Goal: Task Accomplishment & Management: Complete application form

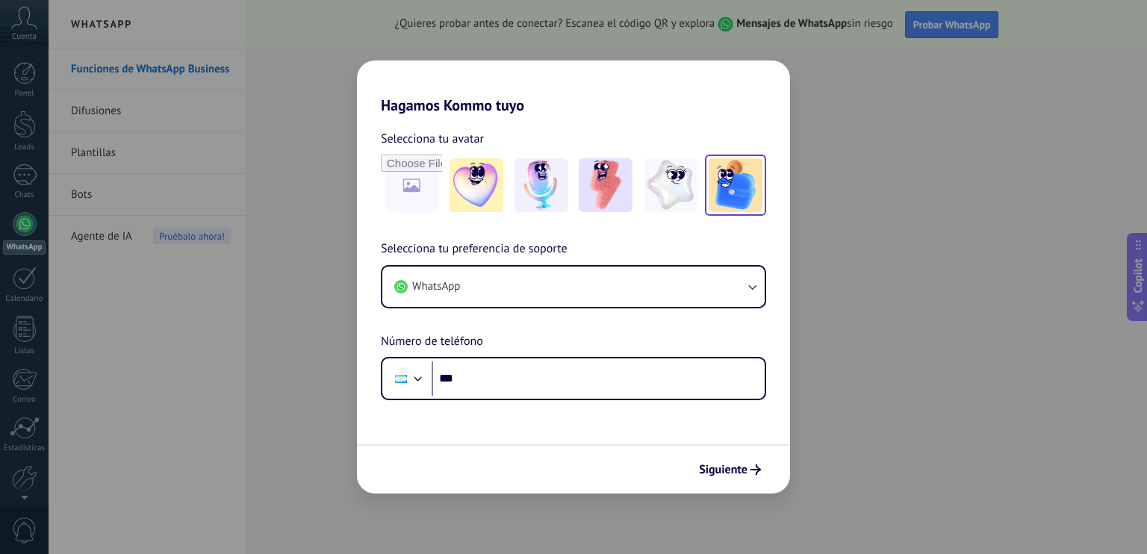
click at [743, 187] on img at bounding box center [736, 185] width 54 height 54
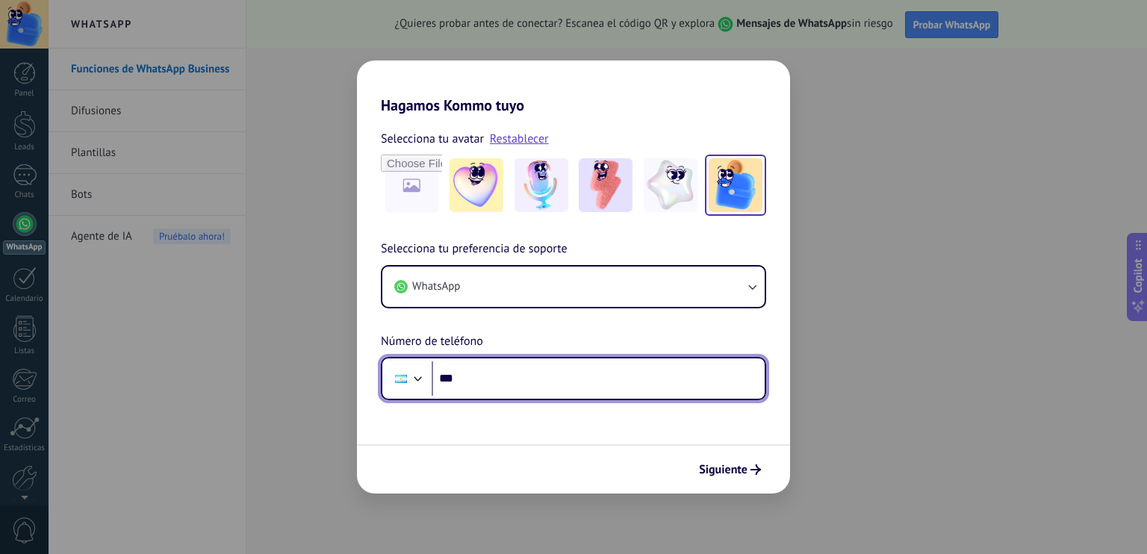
click at [556, 388] on input "***" at bounding box center [598, 378] width 333 height 34
type input "**********"
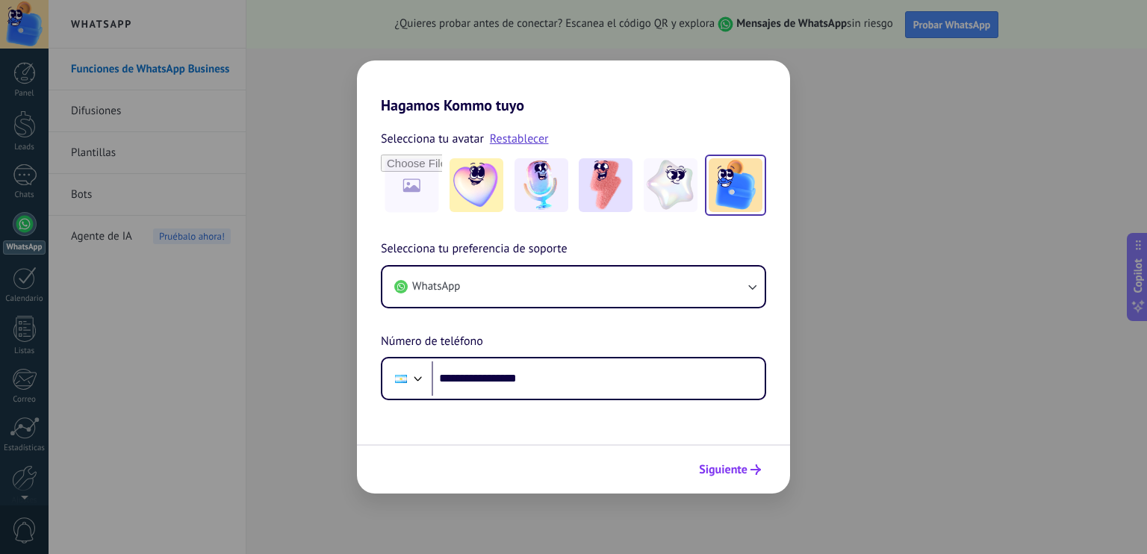
click at [748, 470] on span "Siguiente" at bounding box center [730, 469] width 62 height 10
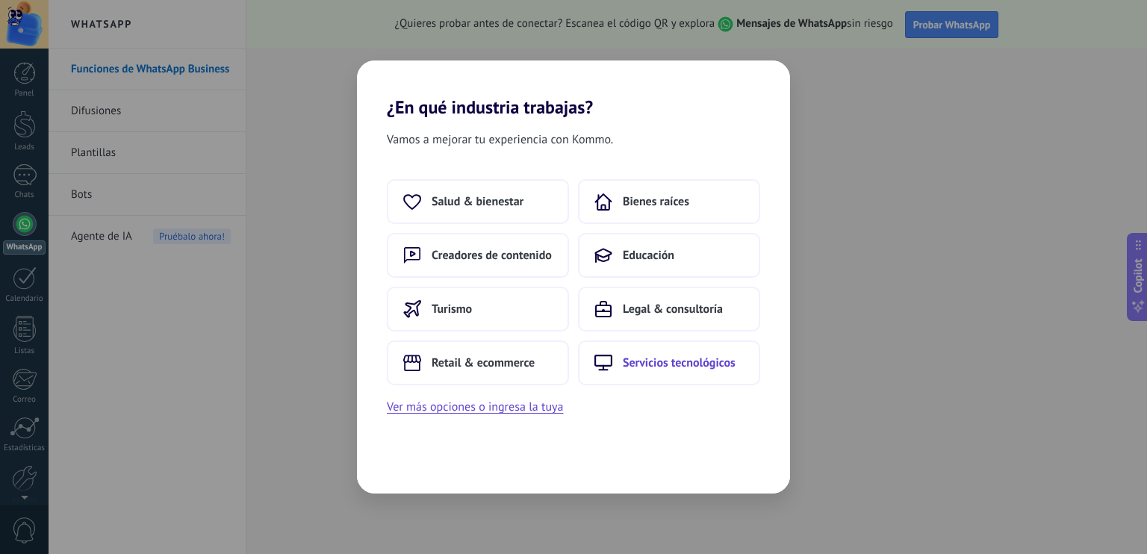
click at [702, 366] on span "Servicios tecnológicos" at bounding box center [679, 362] width 113 height 15
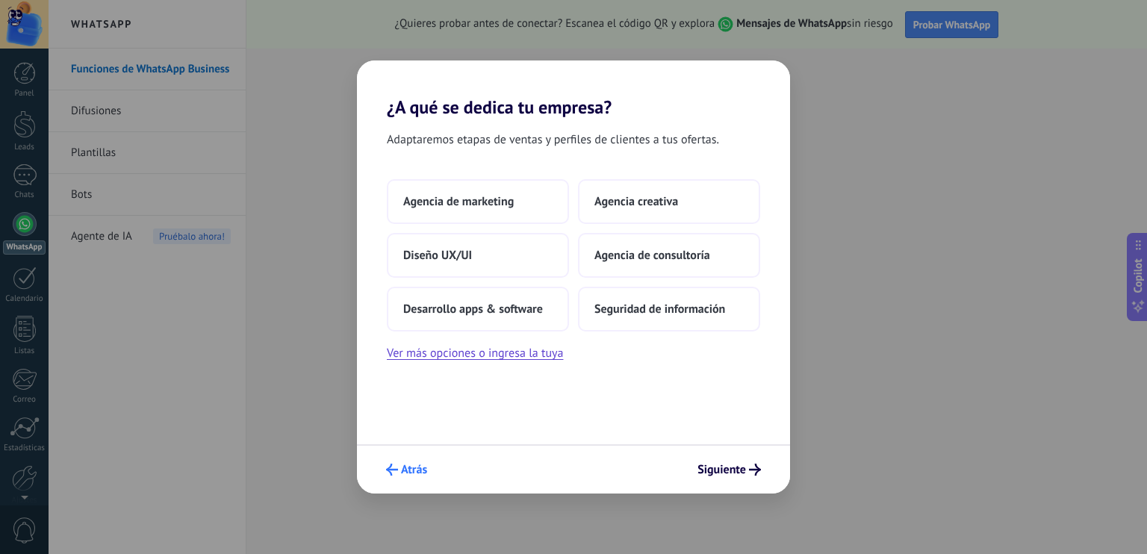
click at [404, 467] on span "Atrás" at bounding box center [414, 469] width 26 height 10
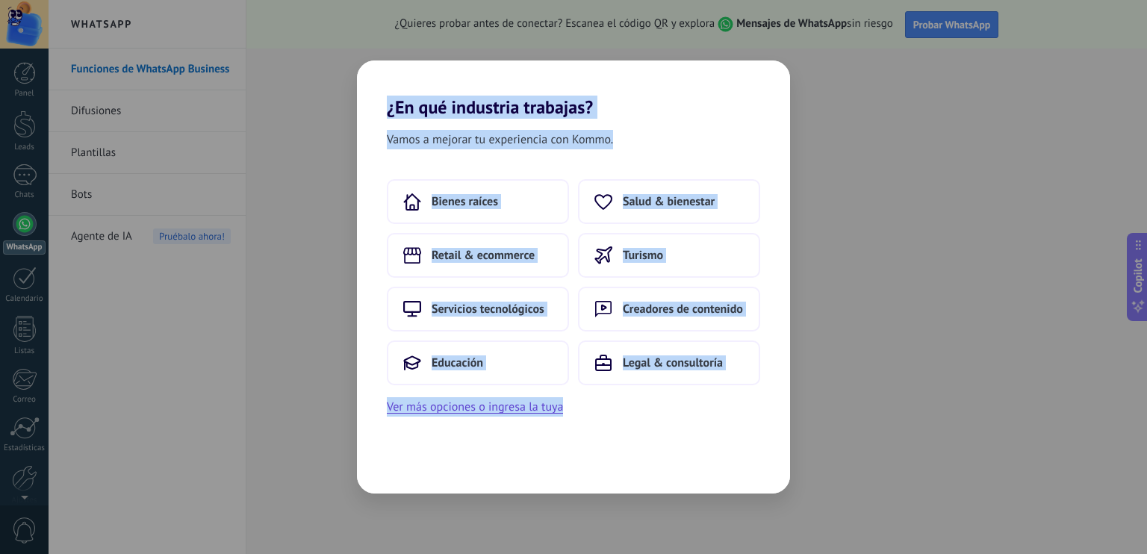
click at [408, 476] on div "Vamos a mejorar tu experiencia con Kommo. Bienes raíces Salud & bienestar Retai…" at bounding box center [573, 306] width 433 height 376
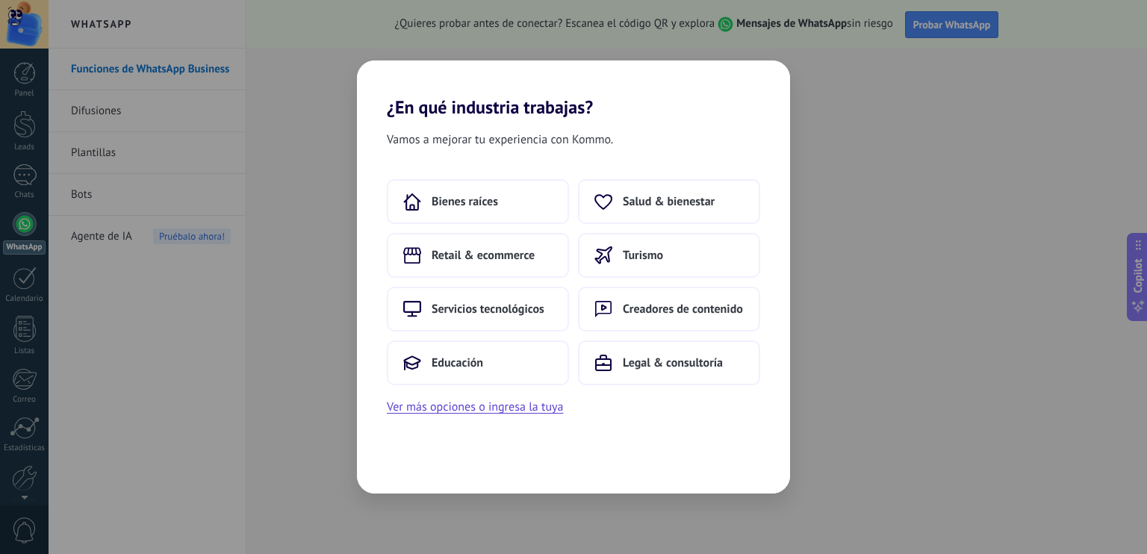
click at [408, 476] on div "Vamos a mejorar tu experiencia con Kommo. Bienes raíces Salud & bienestar Retai…" at bounding box center [573, 306] width 433 height 376
click at [417, 136] on span "Vamos a mejorar tu experiencia con Kommo." at bounding box center [500, 139] width 226 height 19
drag, startPoint x: 417, startPoint y: 136, endPoint x: 376, endPoint y: 181, distance: 60.3
click at [376, 181] on div "Bienes raíces Salud & bienestar Retail & ecommerce Turismo Servicios tecnológic…" at bounding box center [573, 297] width 433 height 237
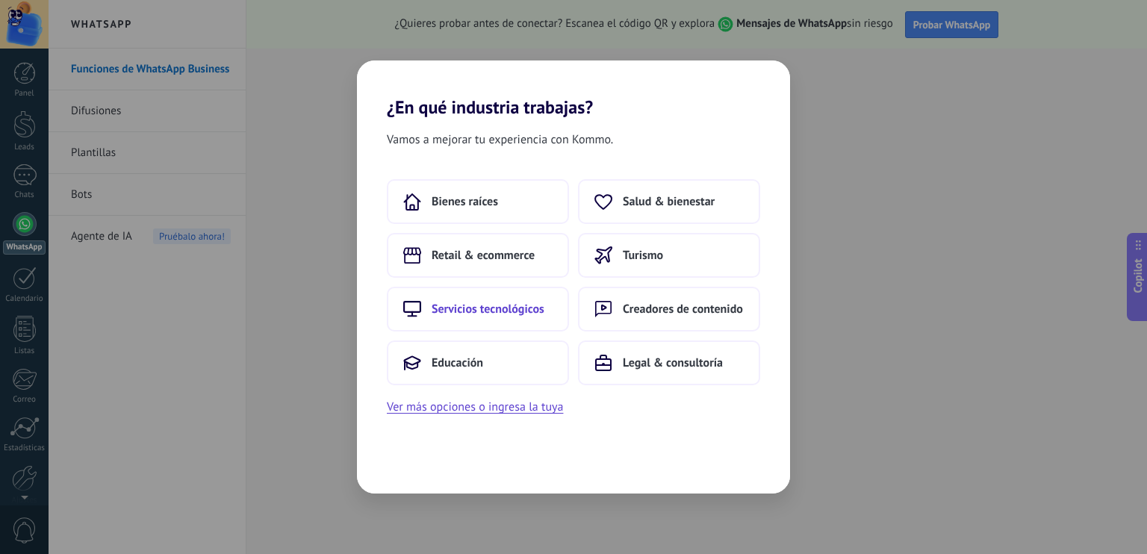
click at [457, 313] on span "Servicios tecnológicos" at bounding box center [488, 309] width 113 height 15
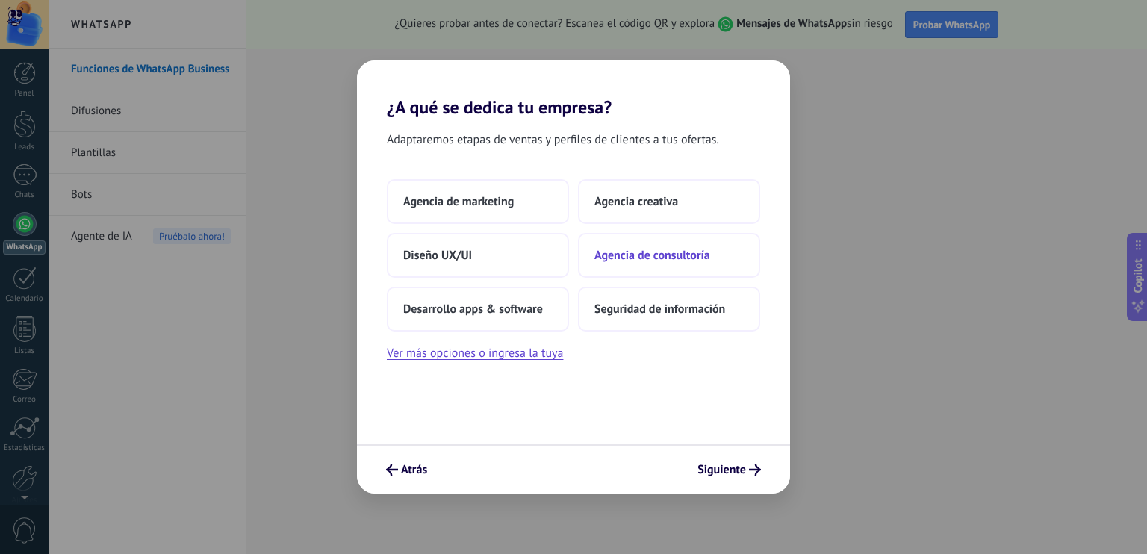
click at [640, 261] on span "Agencia de consultoría" at bounding box center [652, 255] width 116 height 15
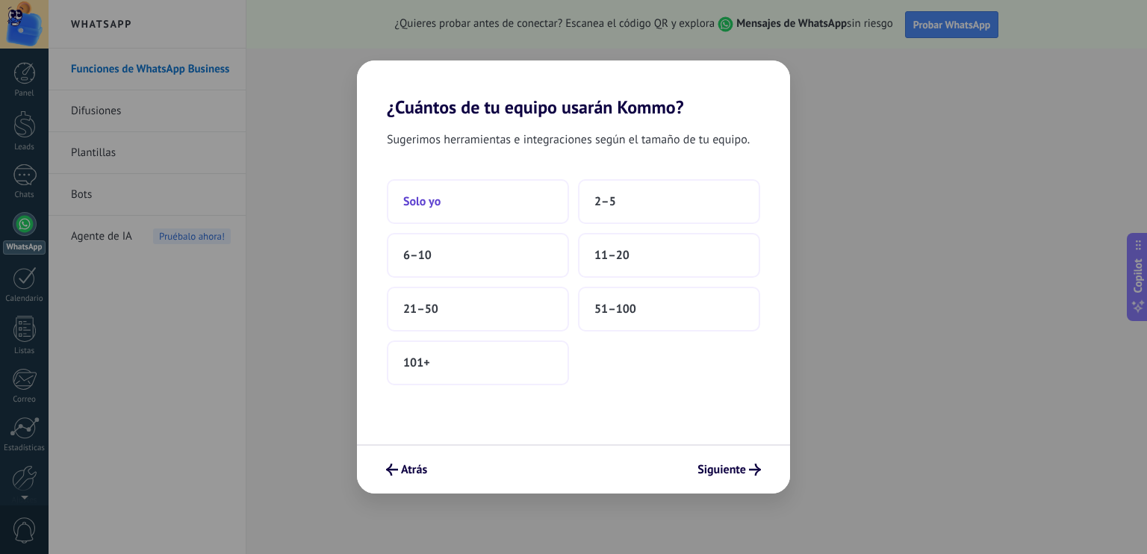
click at [441, 209] on button "Solo yo" at bounding box center [478, 201] width 182 height 45
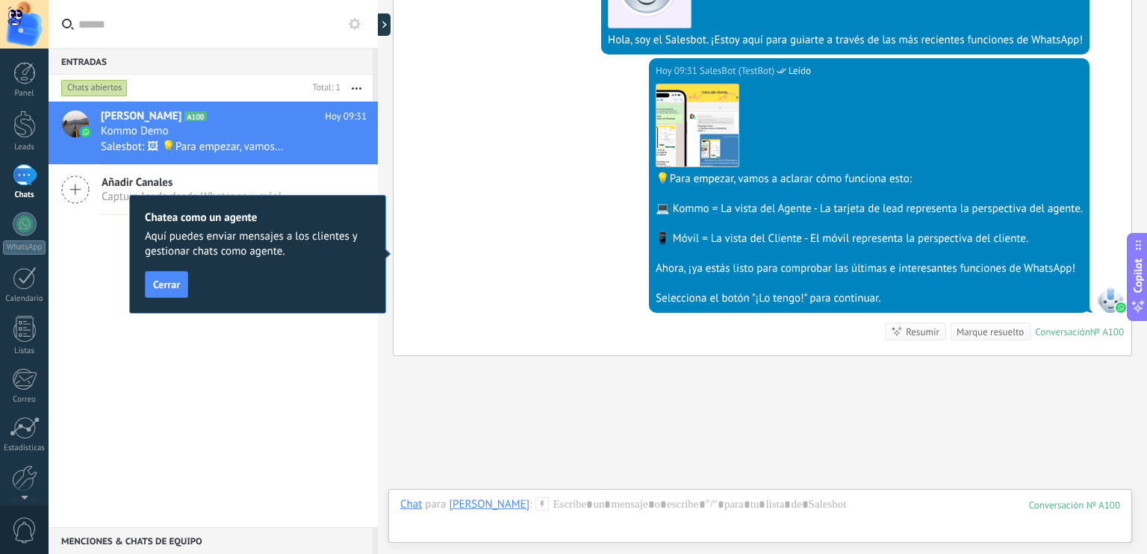
scroll to position [433, 0]
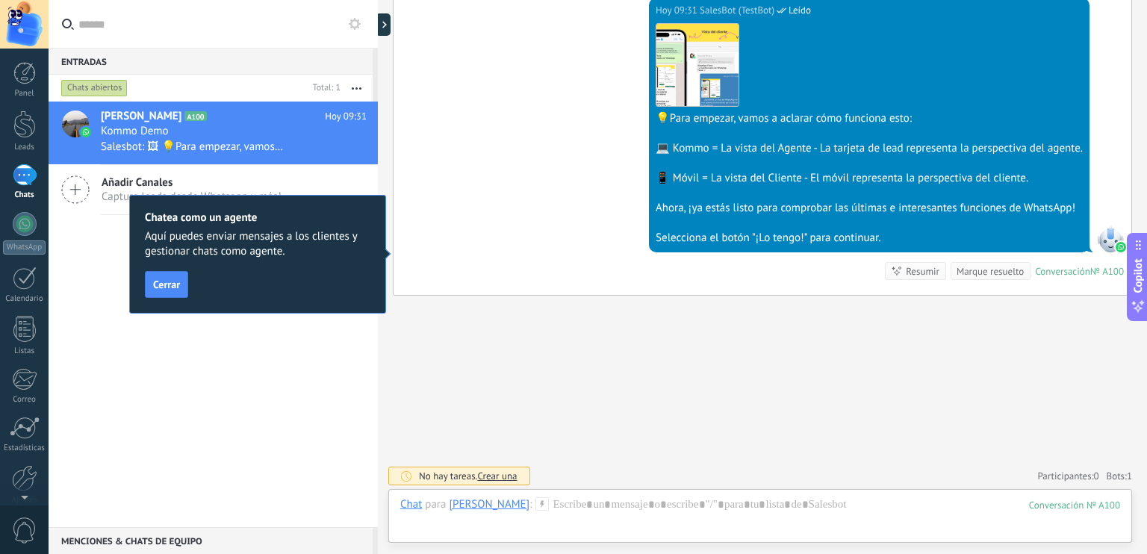
click at [160, 289] on span "Cerrar" at bounding box center [166, 284] width 27 height 10
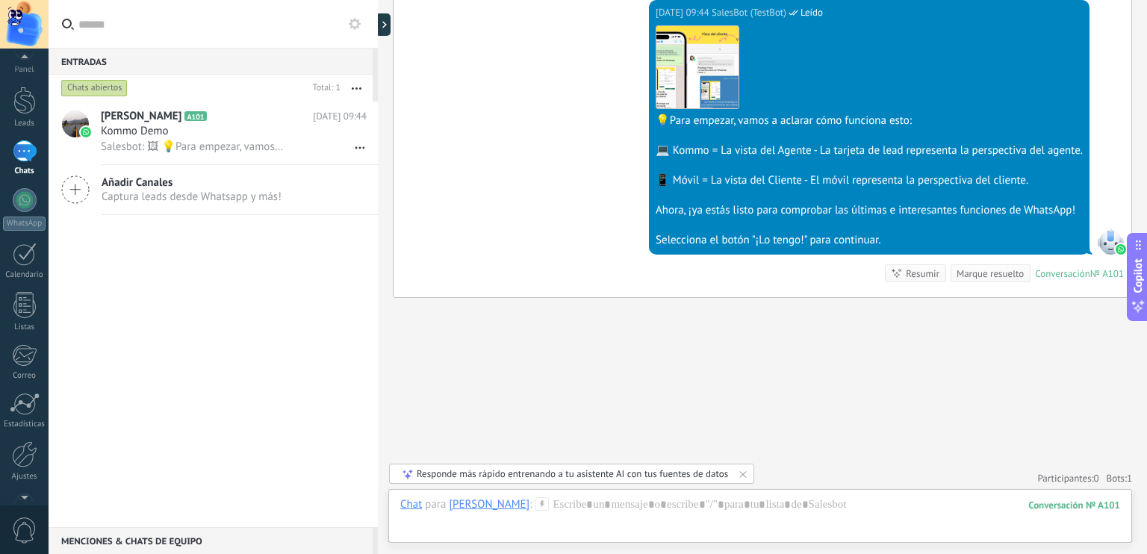
scroll to position [0, 0]
click at [23, 126] on div at bounding box center [24, 125] width 22 height 28
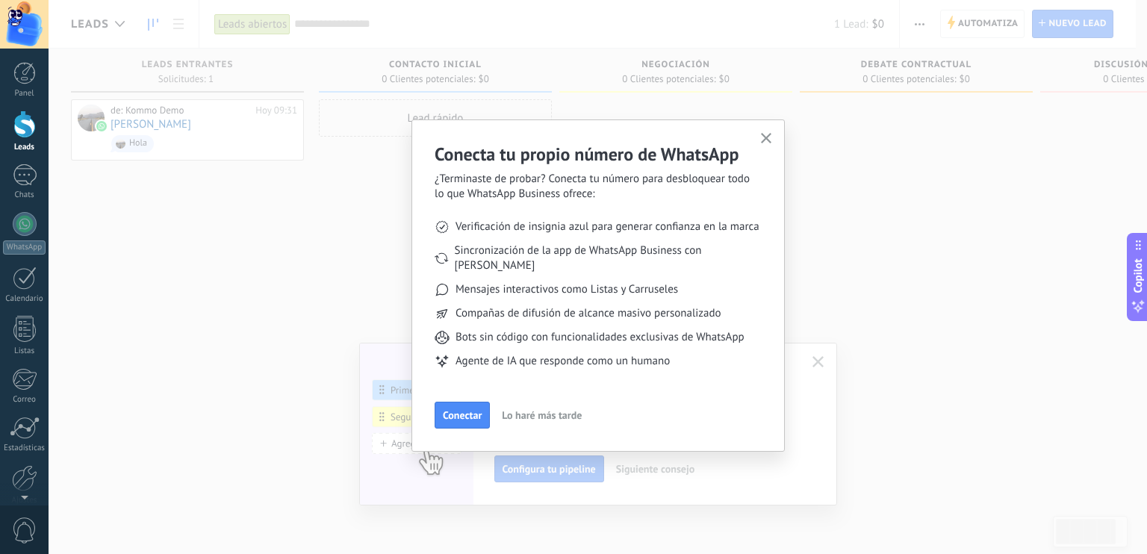
click at [527, 410] on span "Lo haré más tarde" at bounding box center [542, 415] width 80 height 10
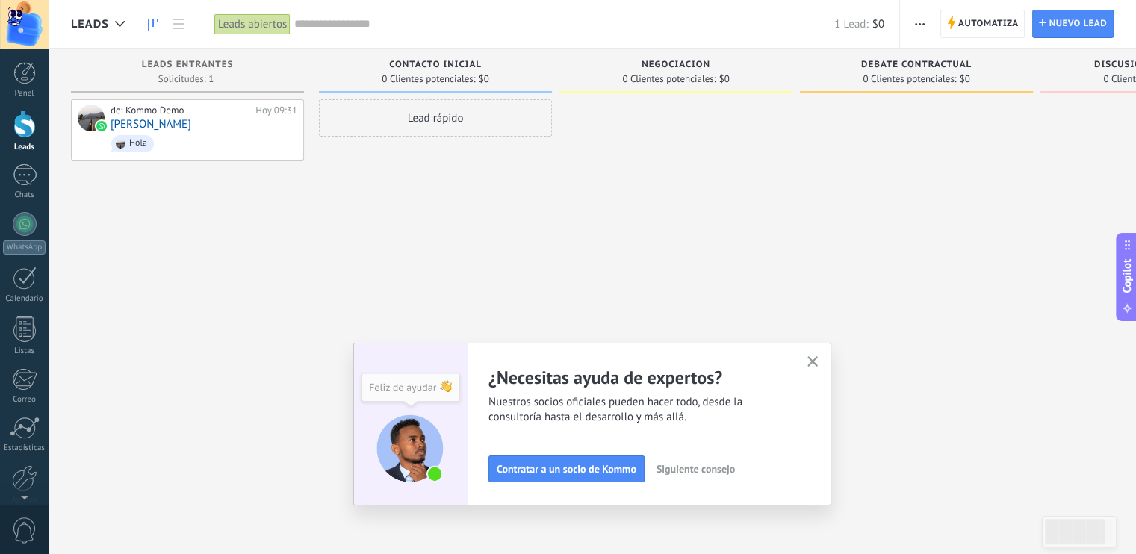
click at [438, 120] on div "Lead rápido" at bounding box center [435, 117] width 233 height 37
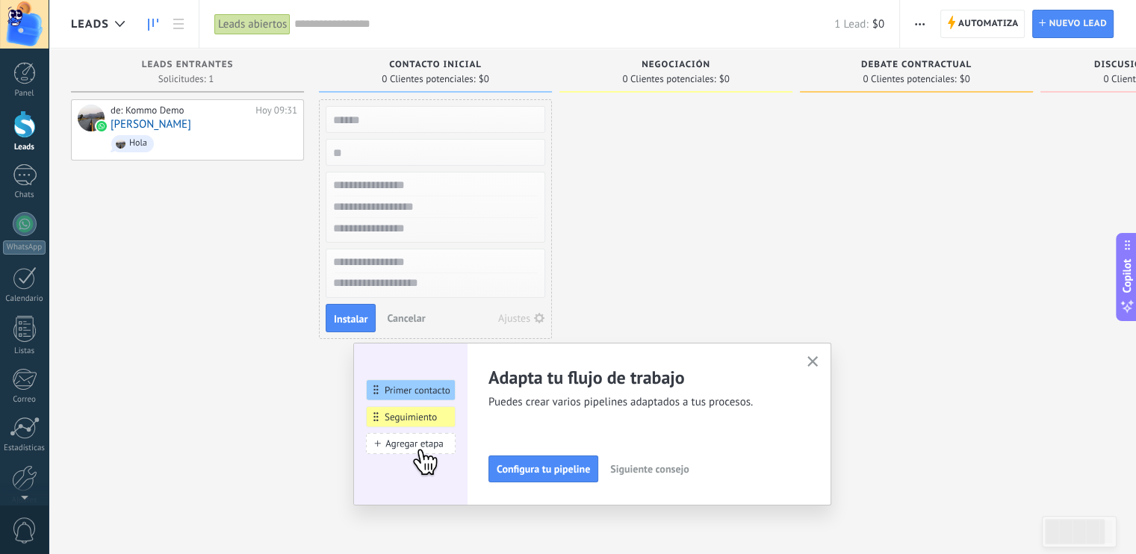
click at [188, 255] on div "de: Kommo Demo [DATE] 09:31 [PERSON_NAME]" at bounding box center [187, 278] width 233 height 359
click at [656, 75] on span "0 Clientes potenciales:" at bounding box center [668, 79] width 93 height 9
click at [646, 129] on div at bounding box center [675, 278] width 233 height 359
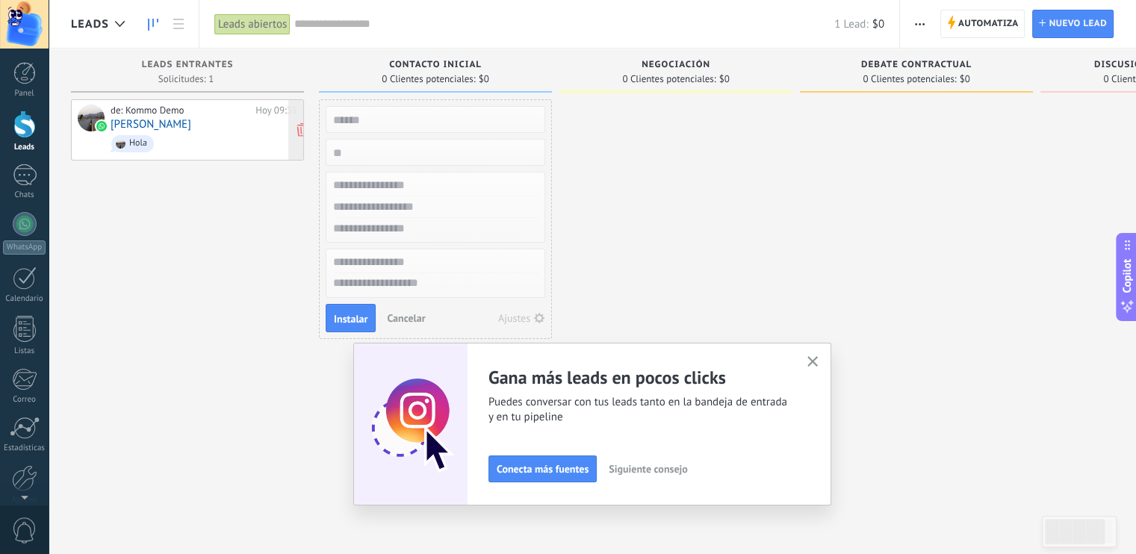
click at [182, 111] on div "de: Kommo Demo" at bounding box center [181, 111] width 140 height 12
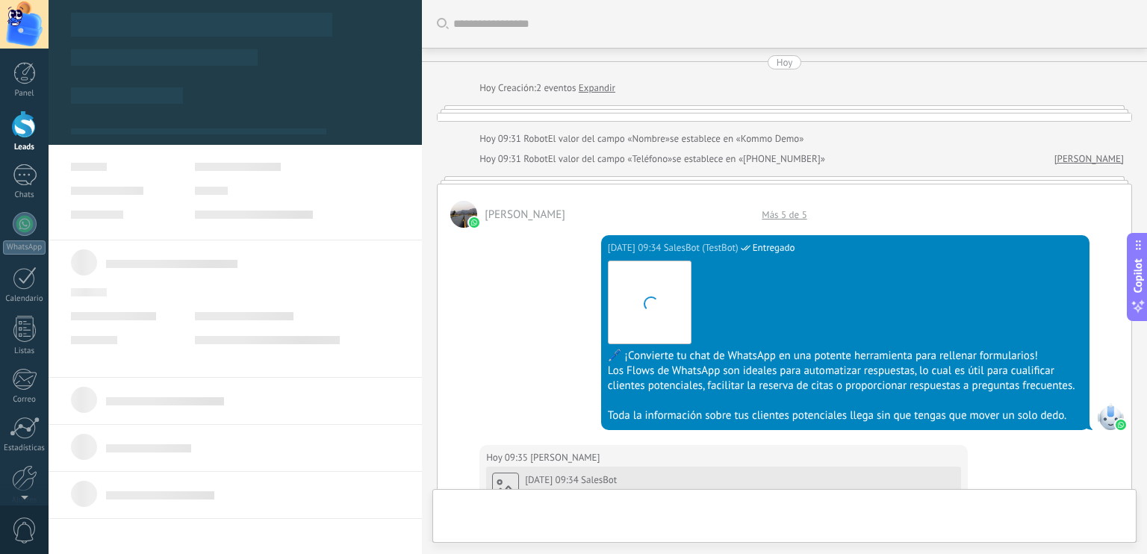
type textarea "**********"
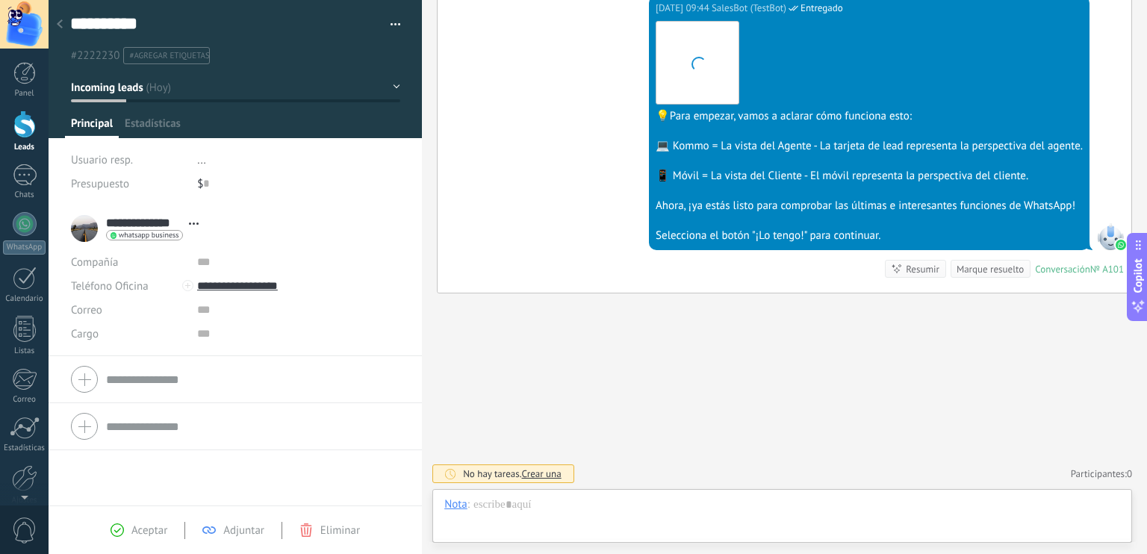
scroll to position [22, 0]
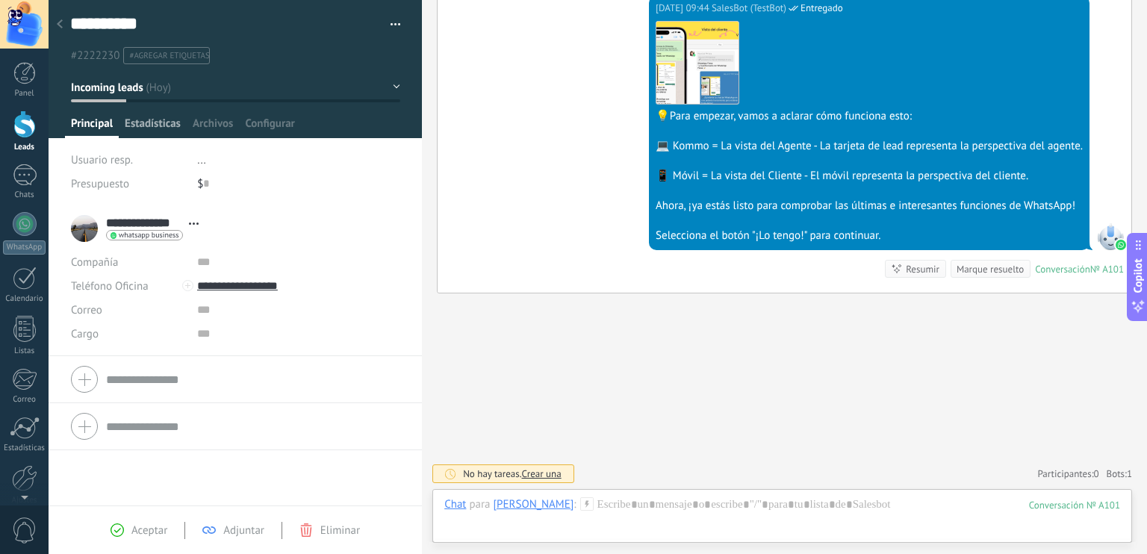
click at [164, 122] on span "Estadísticas" at bounding box center [153, 127] width 56 height 22
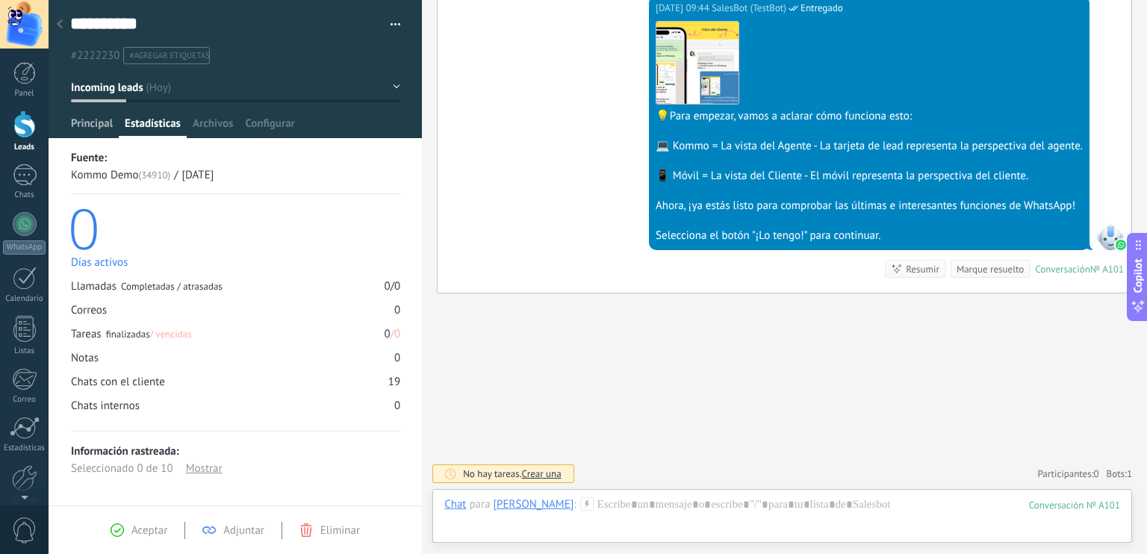
click at [94, 126] on span "Principal" at bounding box center [92, 127] width 42 height 22
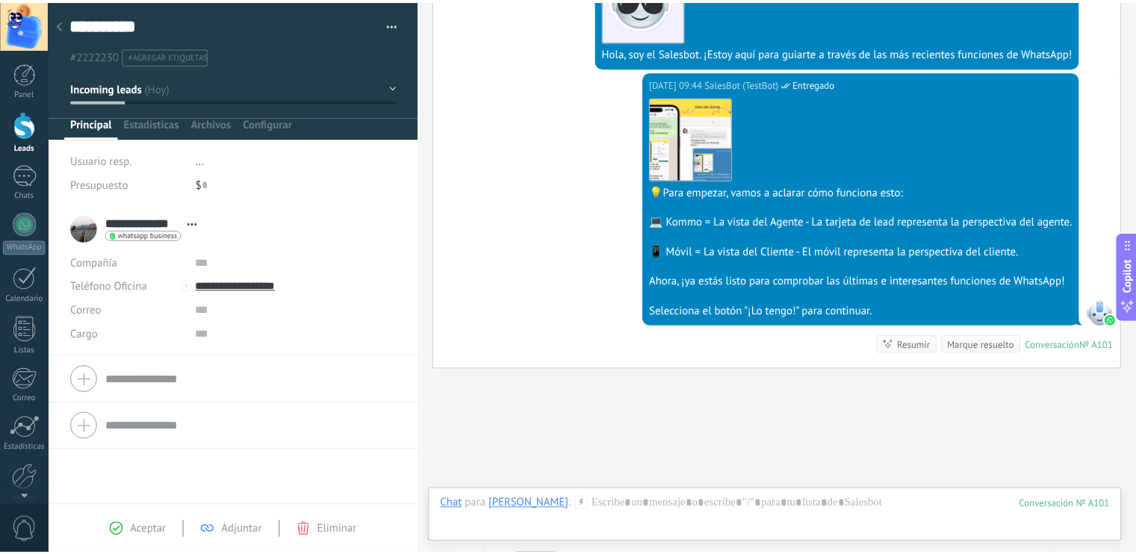
scroll to position [2065, 0]
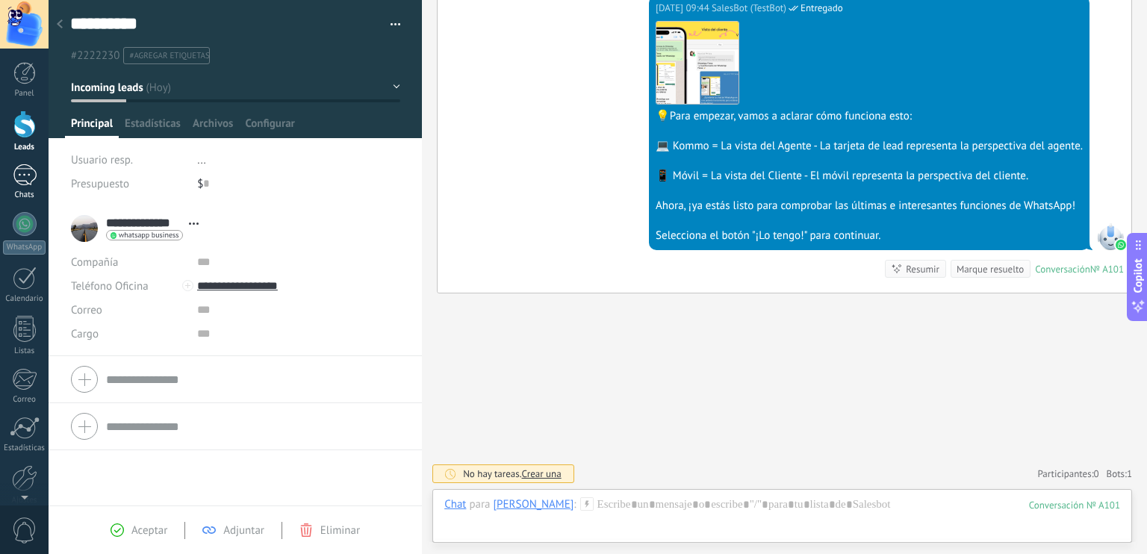
click at [15, 173] on div "1" at bounding box center [25, 175] width 24 height 22
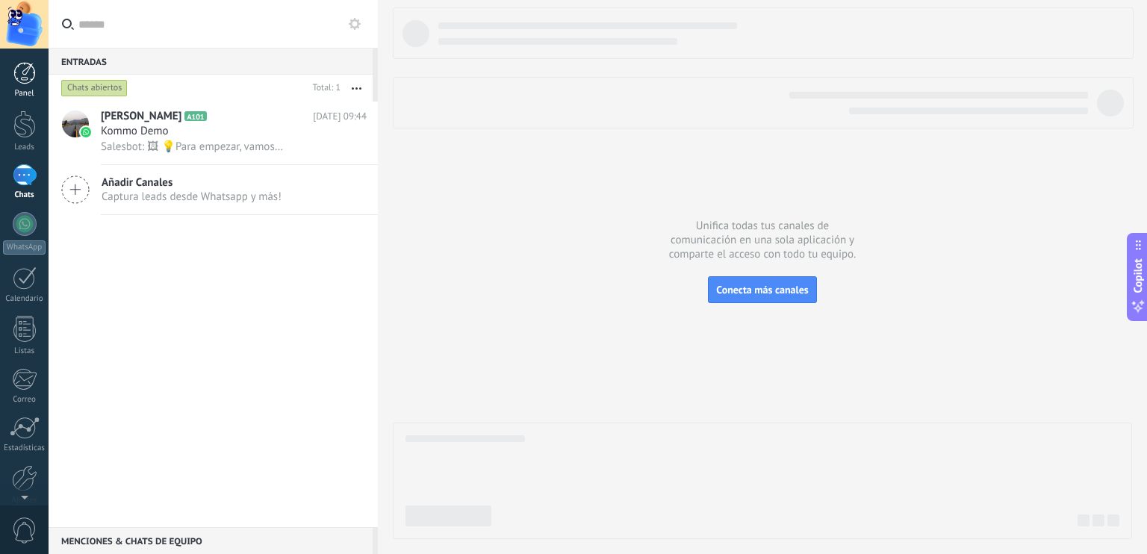
click at [21, 86] on link "Panel" at bounding box center [24, 80] width 49 height 37
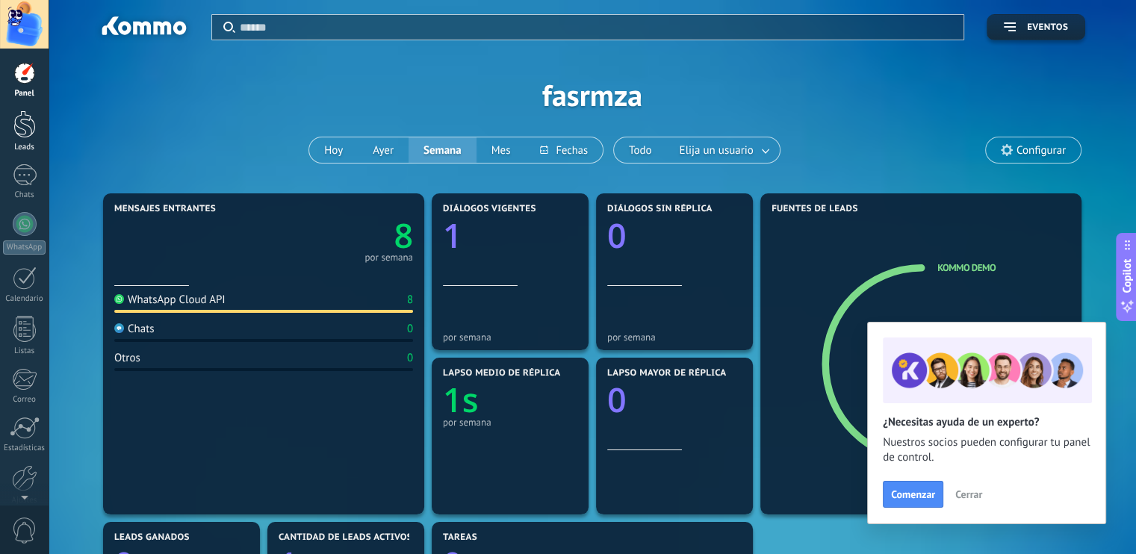
click at [27, 126] on div at bounding box center [24, 125] width 22 height 28
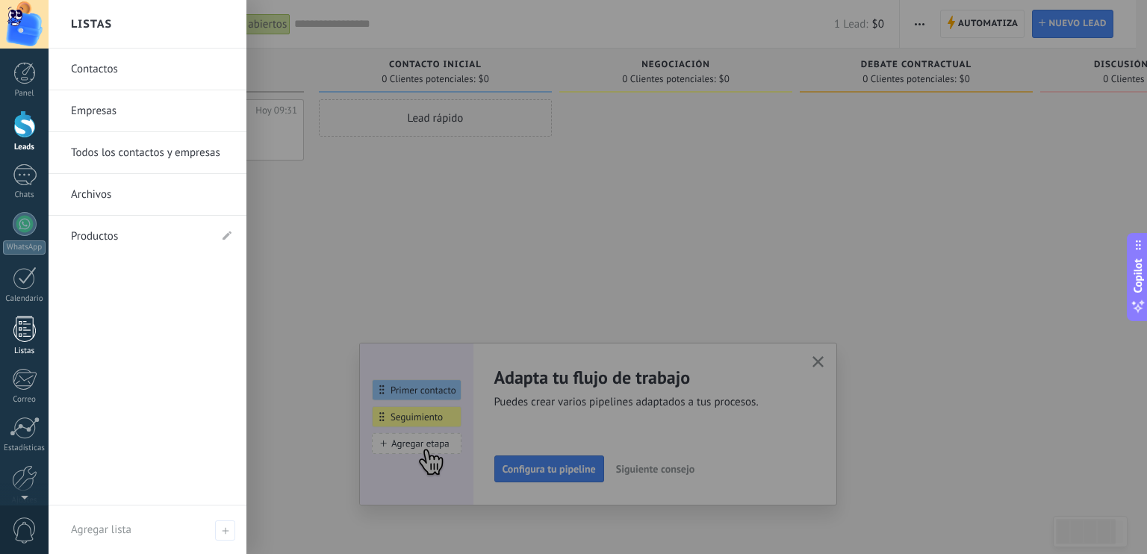
click at [18, 335] on div at bounding box center [24, 329] width 22 height 26
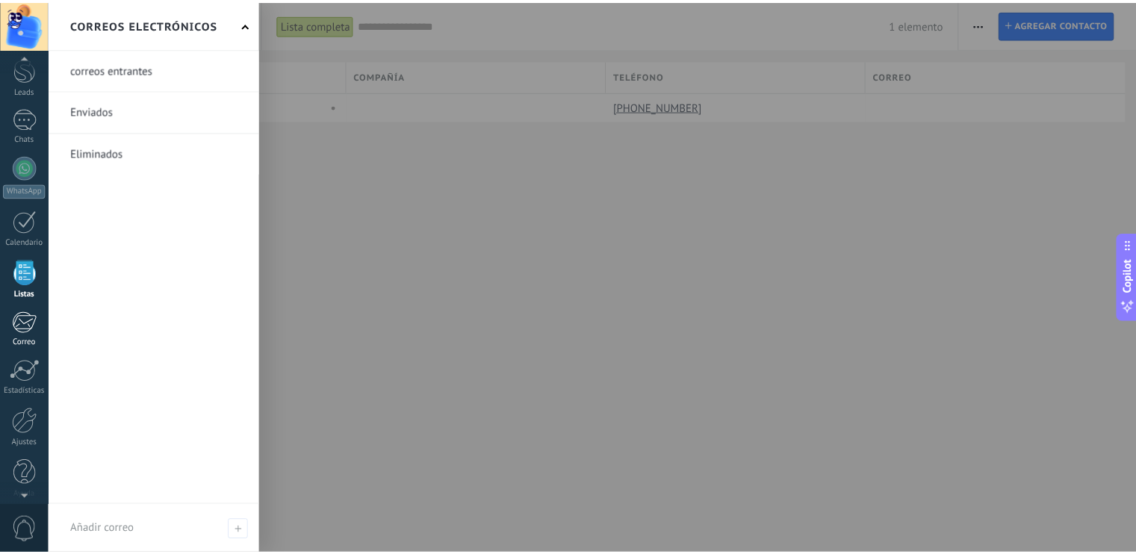
scroll to position [66, 0]
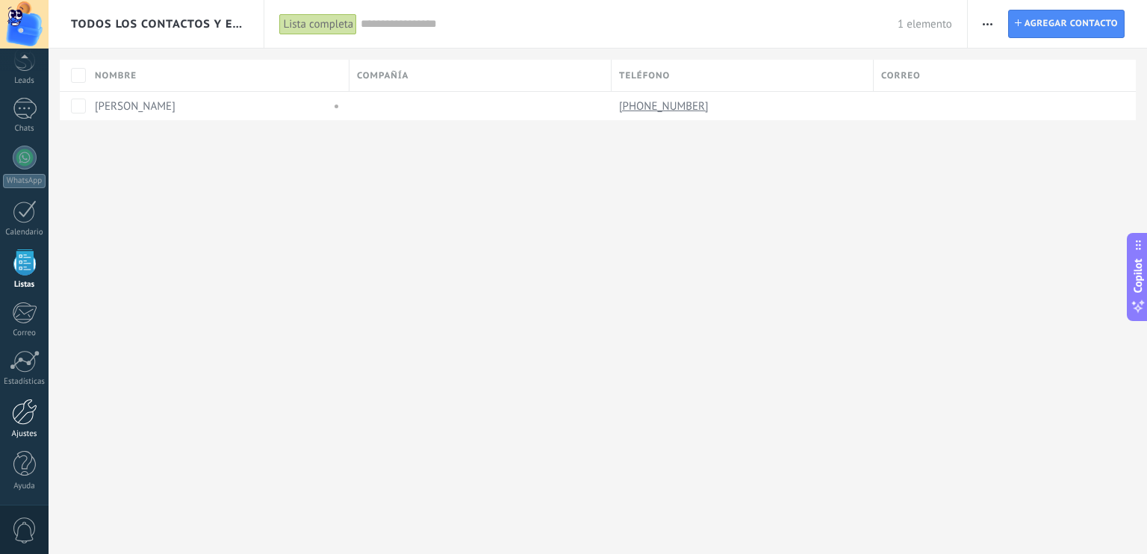
click at [18, 410] on div at bounding box center [24, 412] width 25 height 26
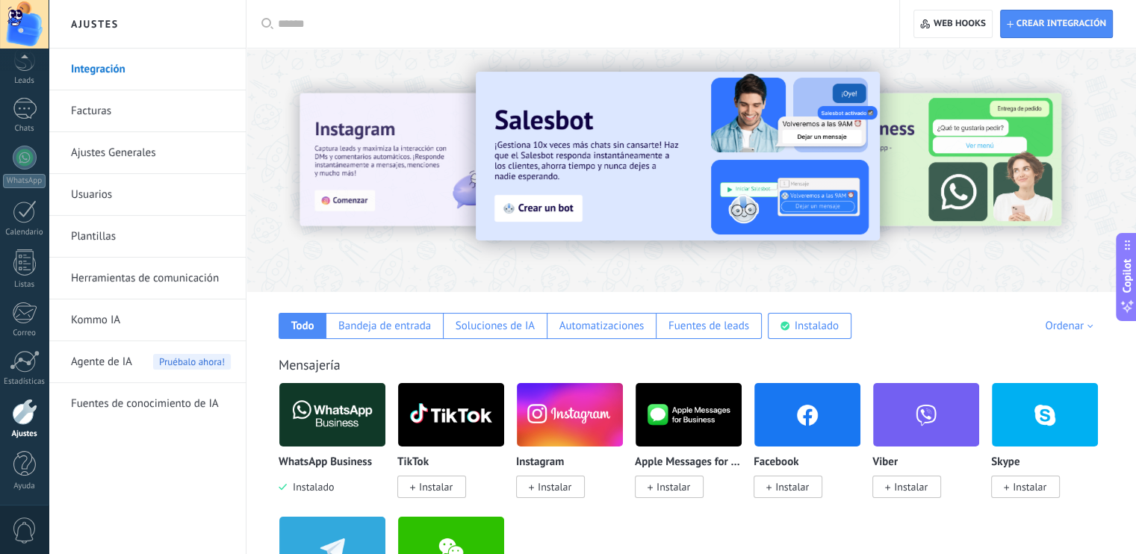
click at [105, 234] on link "Plantillas" at bounding box center [151, 237] width 160 height 42
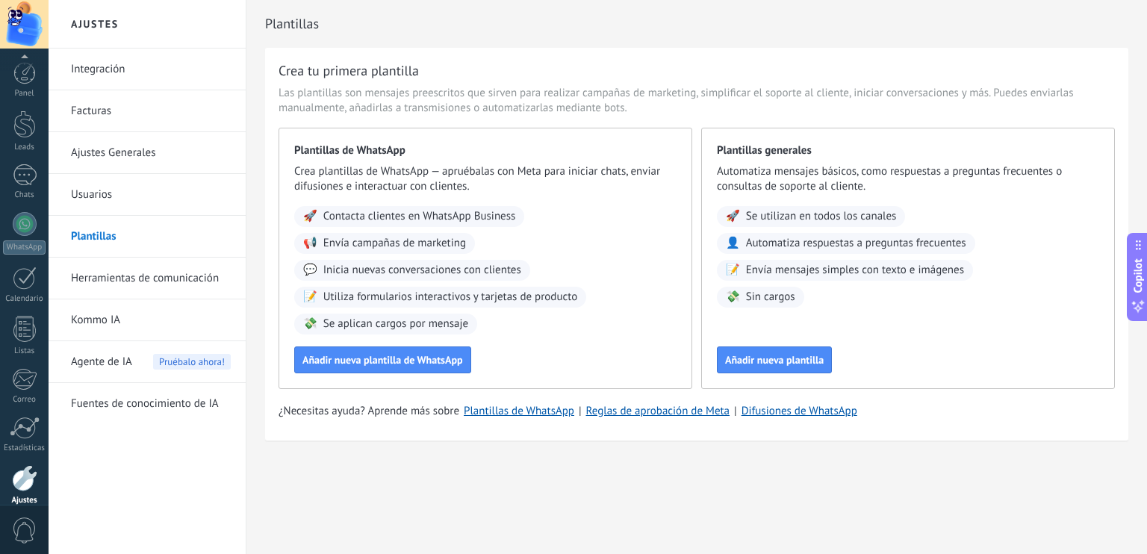
scroll to position [66, 0]
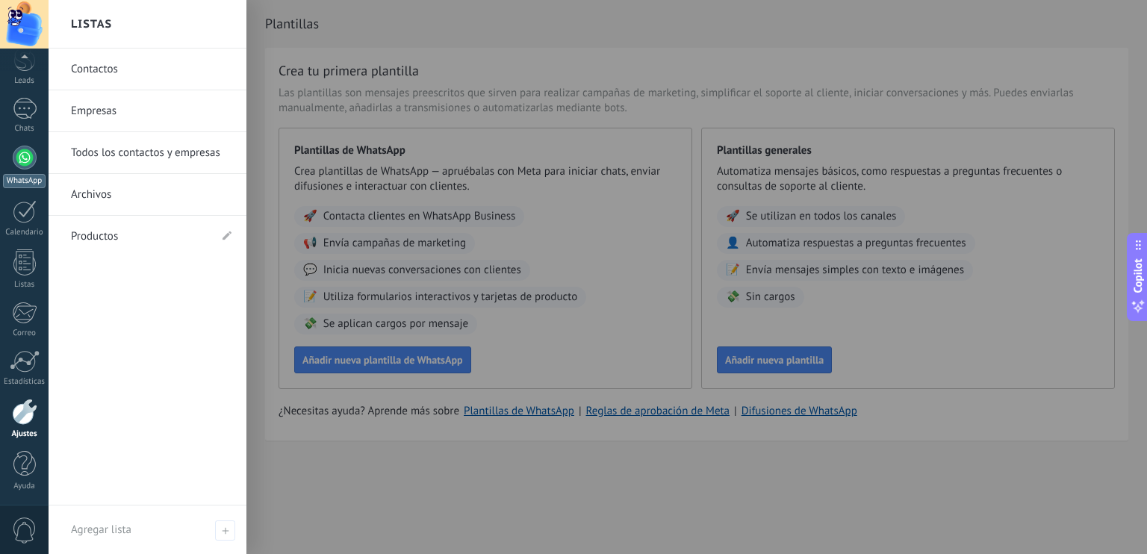
click at [24, 161] on div at bounding box center [25, 158] width 24 height 24
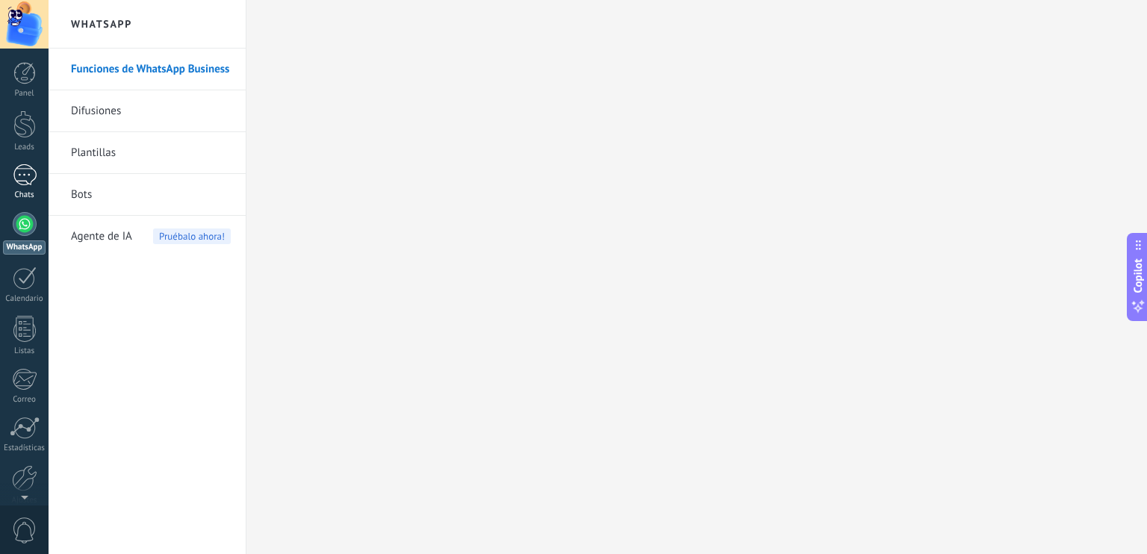
click at [23, 177] on div at bounding box center [25, 175] width 24 height 22
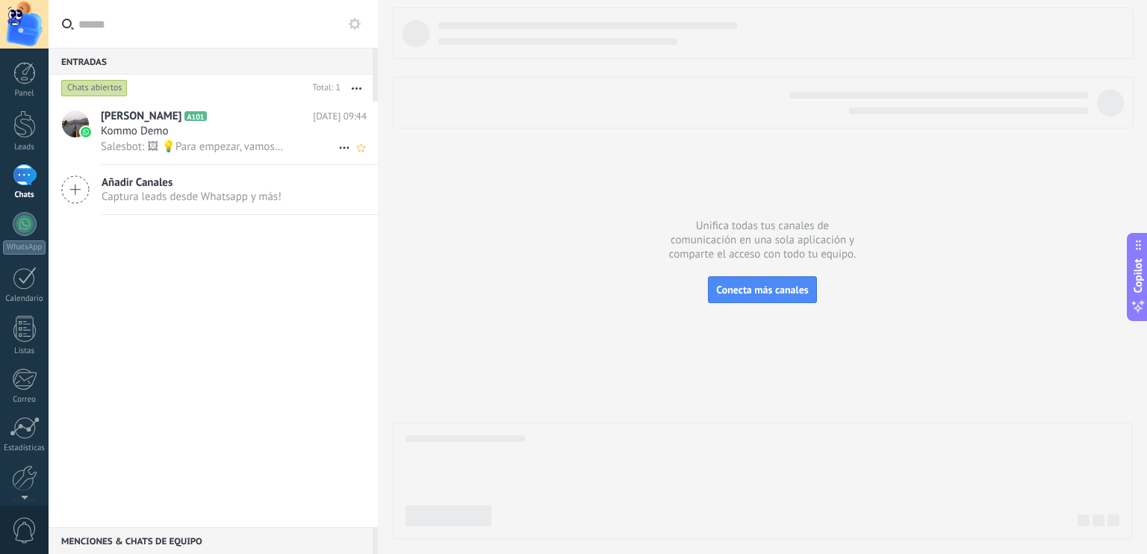
click at [223, 140] on div "Salesbot: 🖼 💡Para empezar, vamos a aclarar cómo funciona esto: 💻 Kommo = La vis…" at bounding box center [234, 147] width 266 height 16
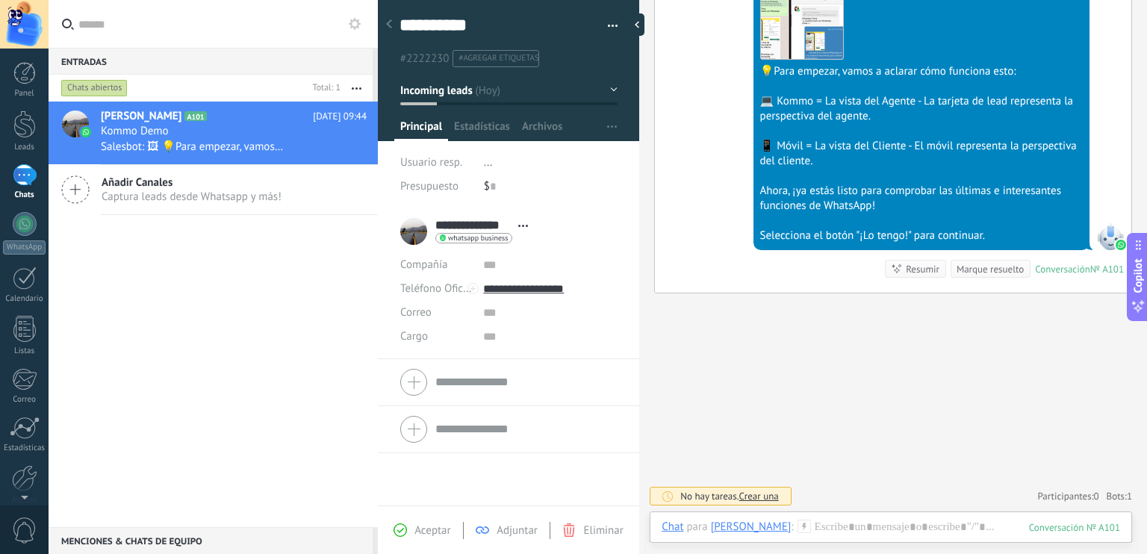
scroll to position [2048, 0]
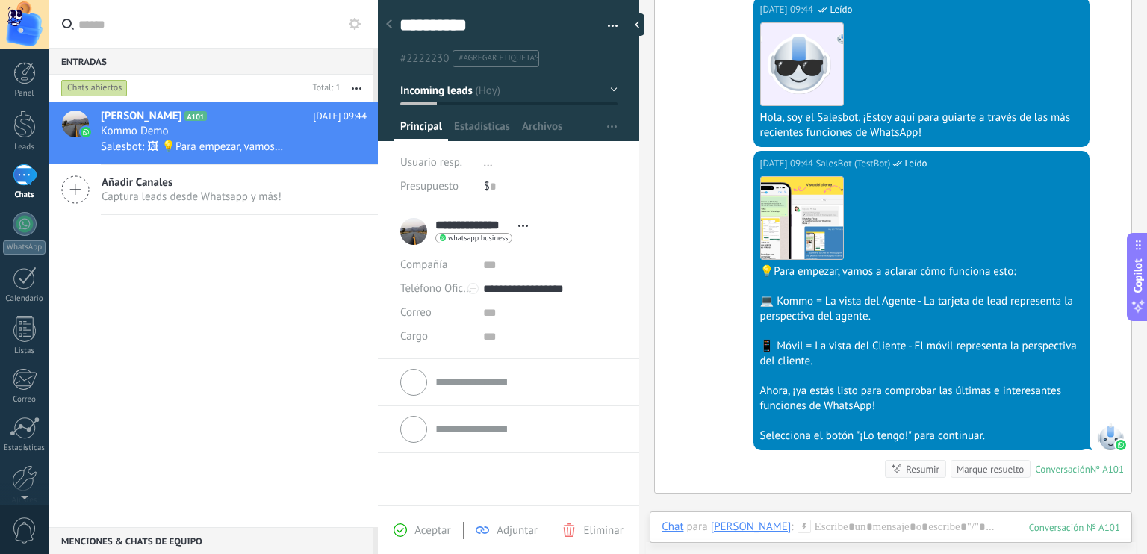
click at [387, 28] on icon at bounding box center [389, 23] width 6 height 9
click at [387, 28] on div "Unifica todas tus canales de comunicación en una sola aplicación y comparte el …" at bounding box center [762, 277] width 769 height 554
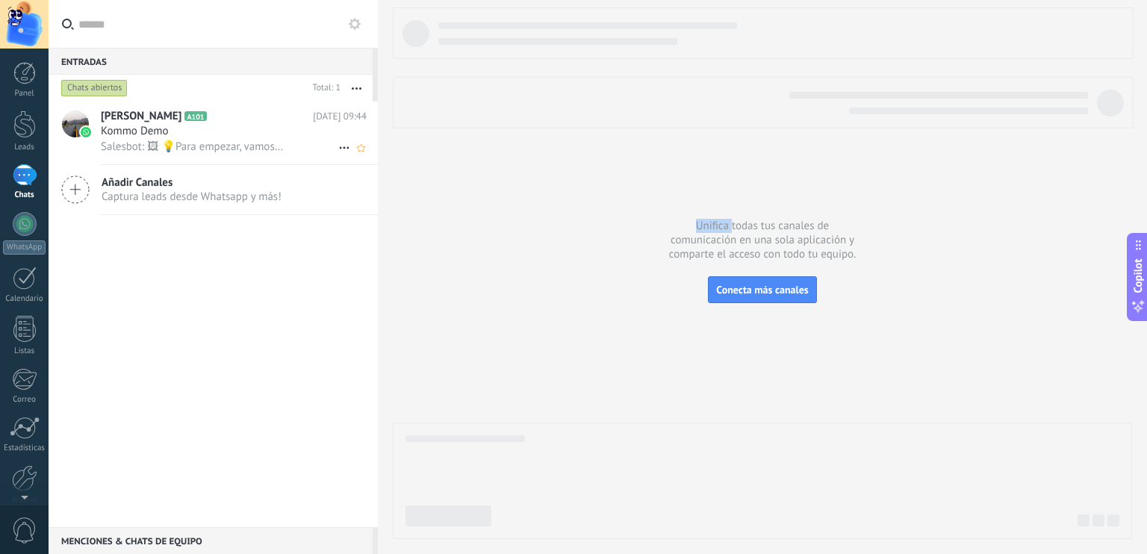
click at [140, 133] on span "Kommo Demo" at bounding box center [135, 131] width 68 height 15
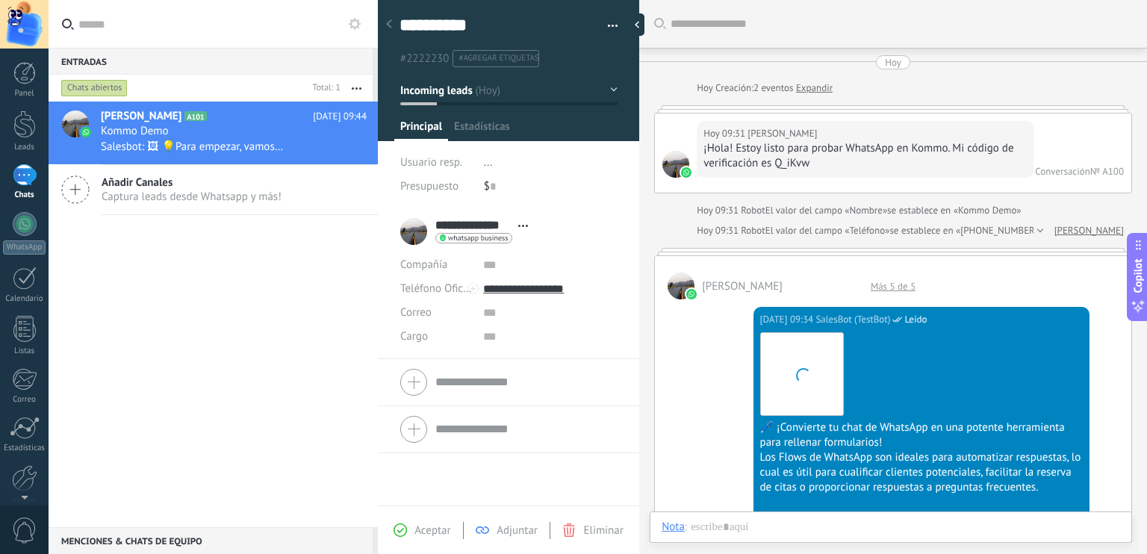
scroll to position [2117, 0]
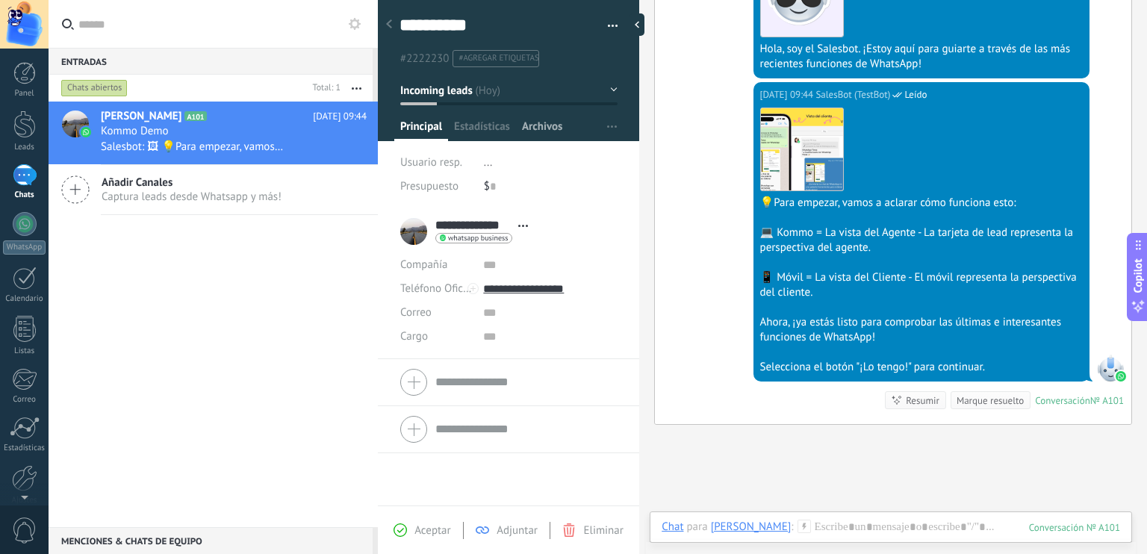
click at [544, 122] on span "Archivos" at bounding box center [542, 130] width 40 height 22
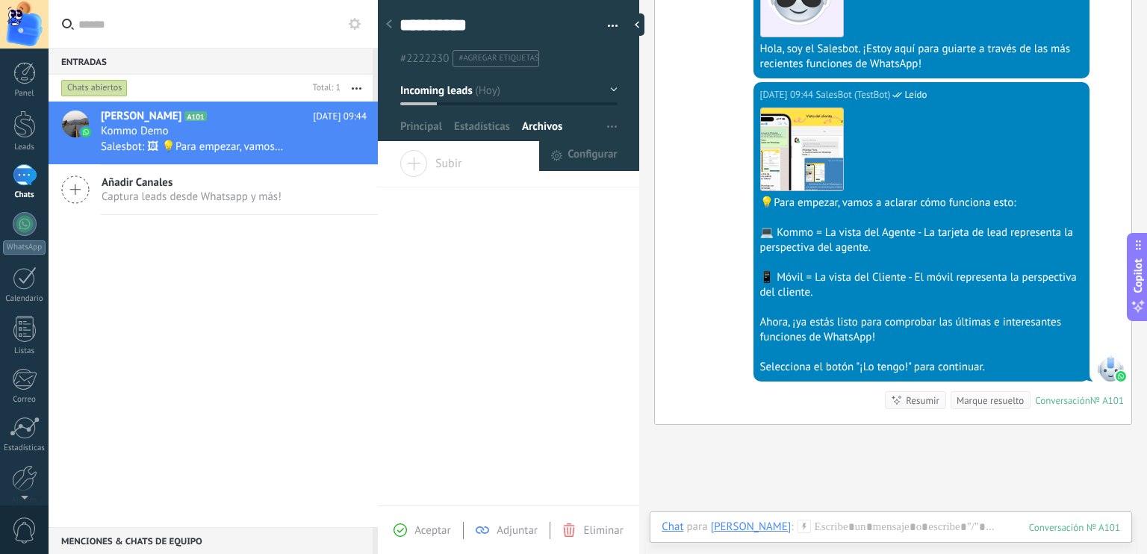
click at [601, 126] on button "button" at bounding box center [612, 127] width 22 height 28
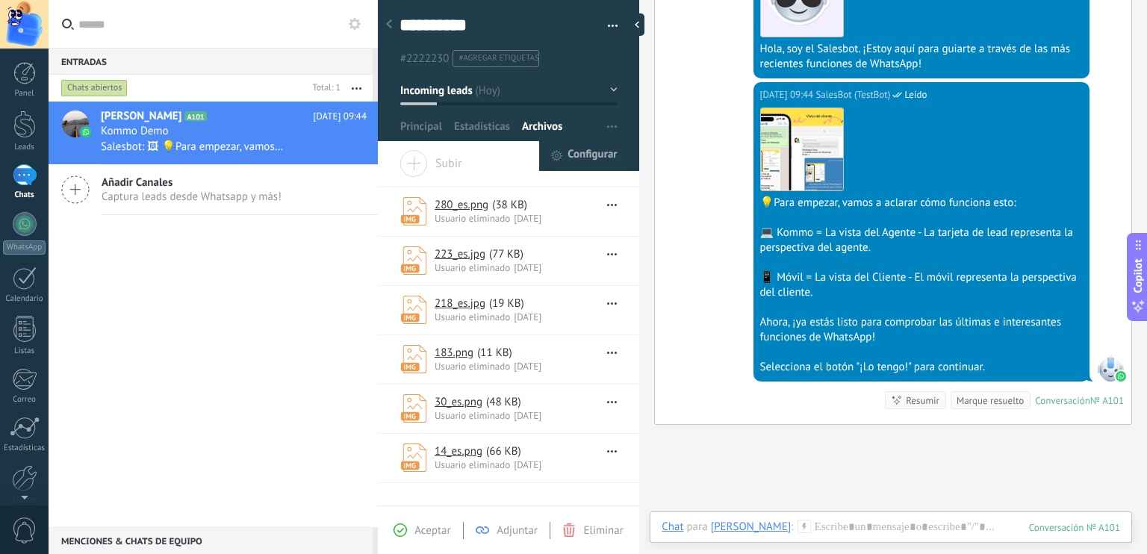
click at [585, 154] on span "Configurar" at bounding box center [592, 156] width 49 height 30
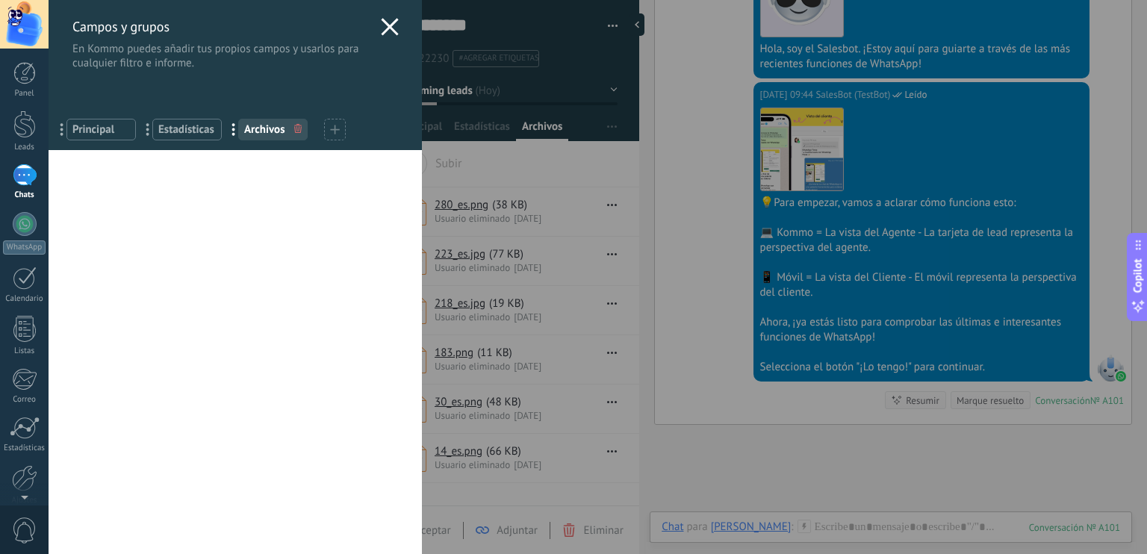
click at [93, 128] on span "Principal" at bounding box center [100, 129] width 57 height 14
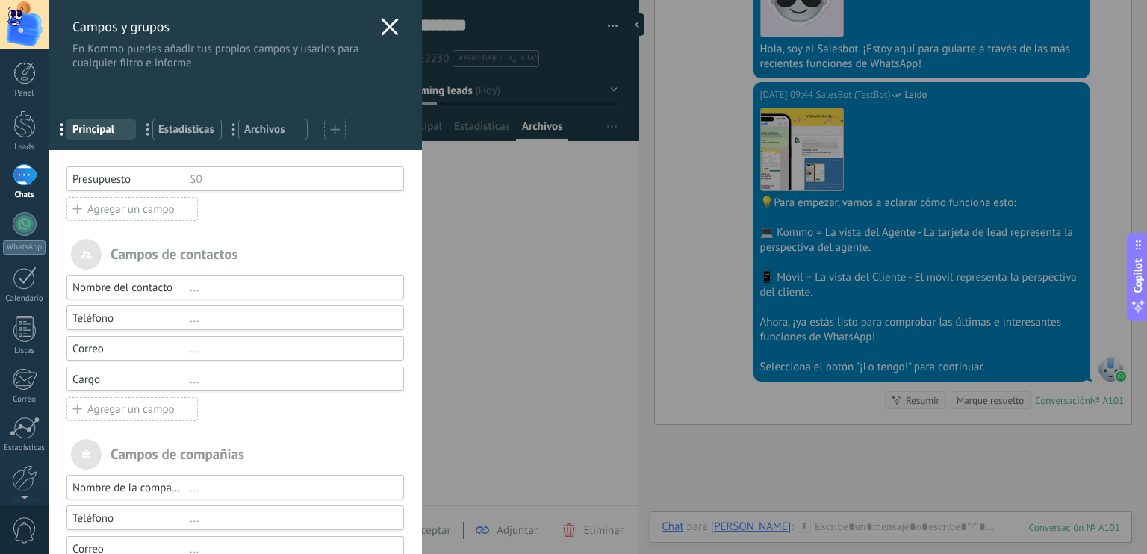
click at [197, 125] on span "Estadísticas" at bounding box center [186, 129] width 57 height 14
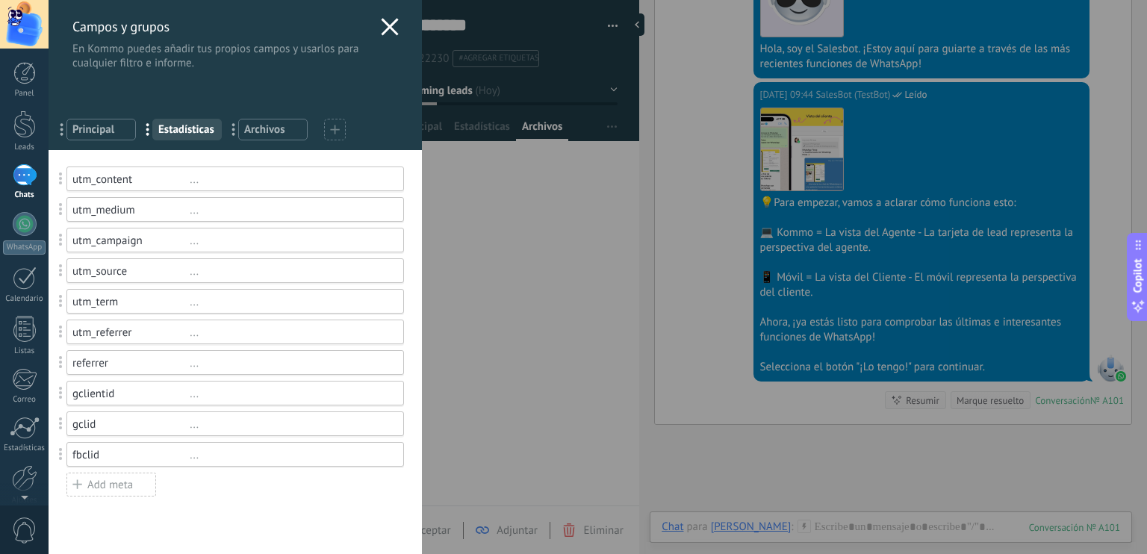
click at [391, 23] on icon at bounding box center [390, 27] width 18 height 18
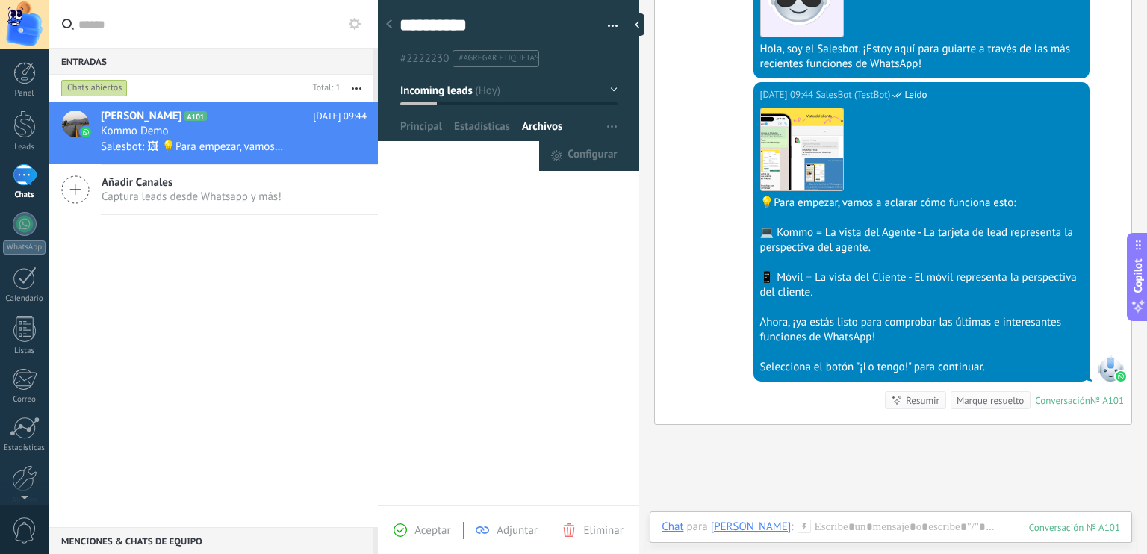
click at [607, 124] on span "button" at bounding box center [612, 127] width 10 height 28
click at [609, 92] on button "Incoming leads" at bounding box center [508, 90] width 217 height 27
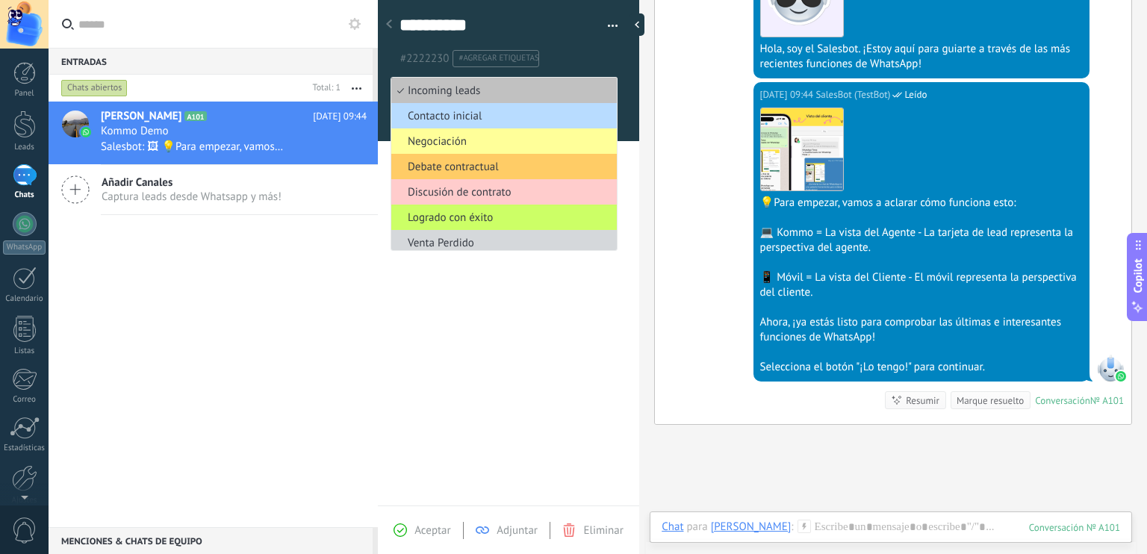
click at [455, 114] on span "Contacto inicial" at bounding box center [501, 116] width 221 height 14
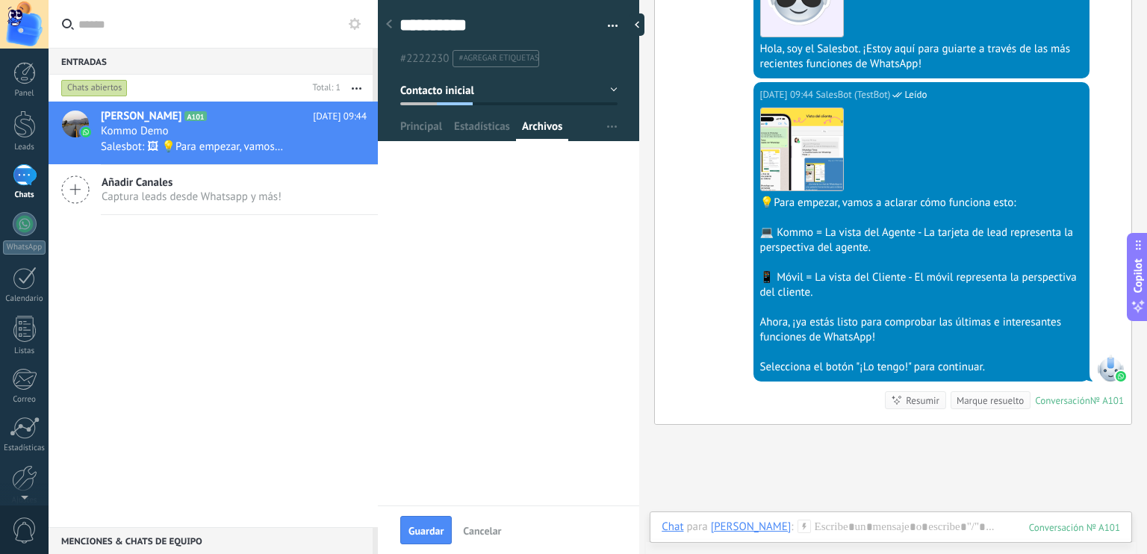
click at [612, 87] on button "Contacto inicial" at bounding box center [508, 90] width 217 height 27
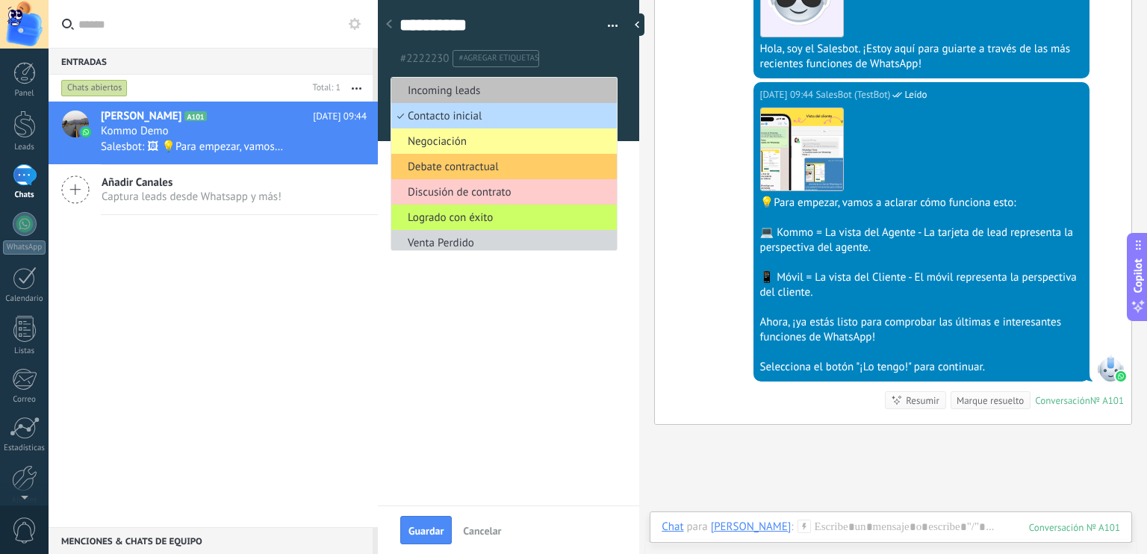
click at [478, 118] on span "Contacto inicial" at bounding box center [501, 116] width 221 height 14
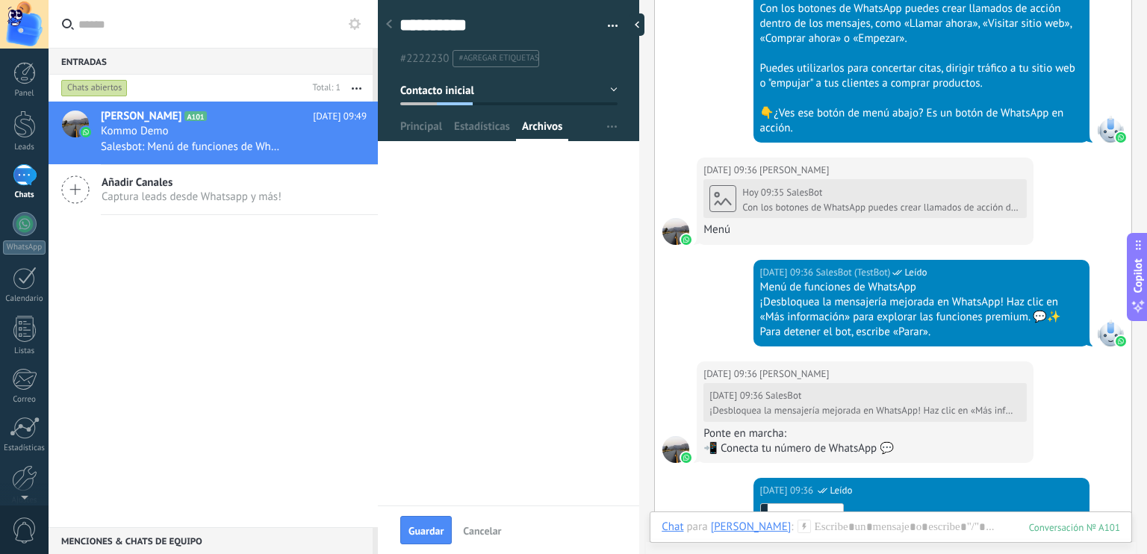
scroll to position [1093, 0]
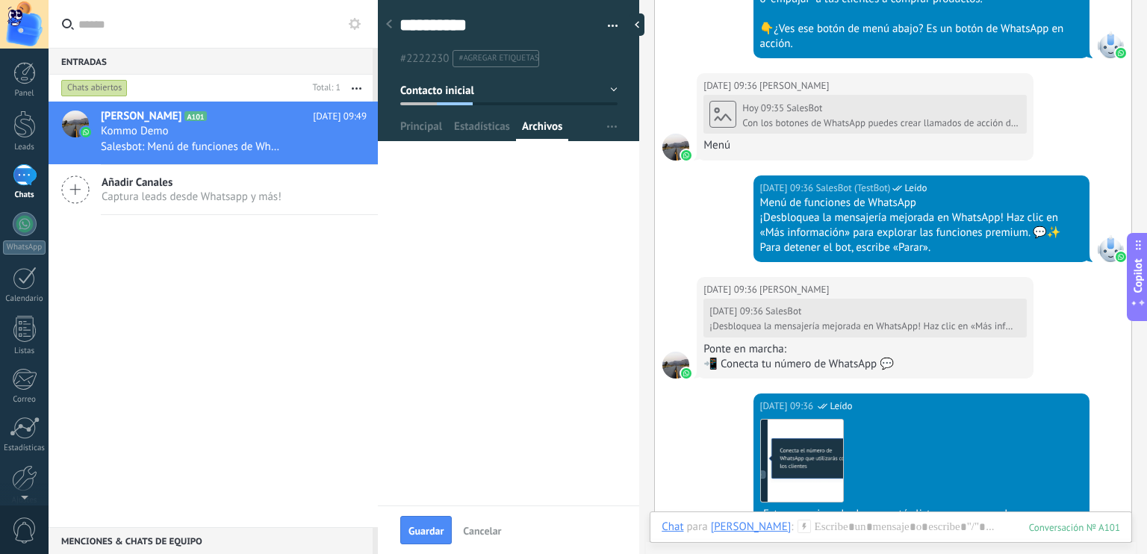
click at [1142, 255] on div "Copilot" at bounding box center [1139, 277] width 16 height 75
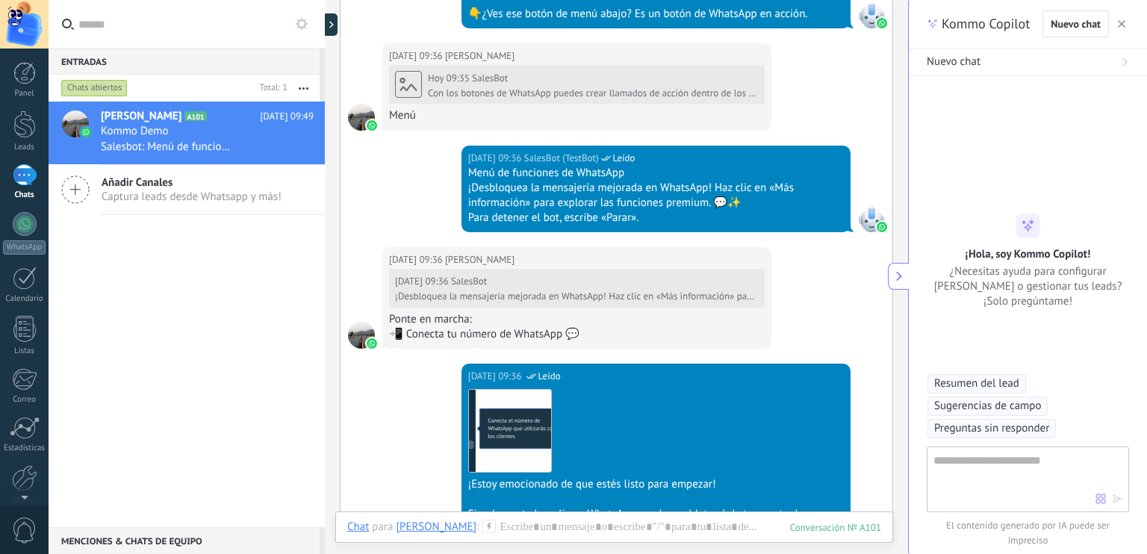
type textarea "**********"
click at [1018, 476] on textarea at bounding box center [1014, 479] width 162 height 54
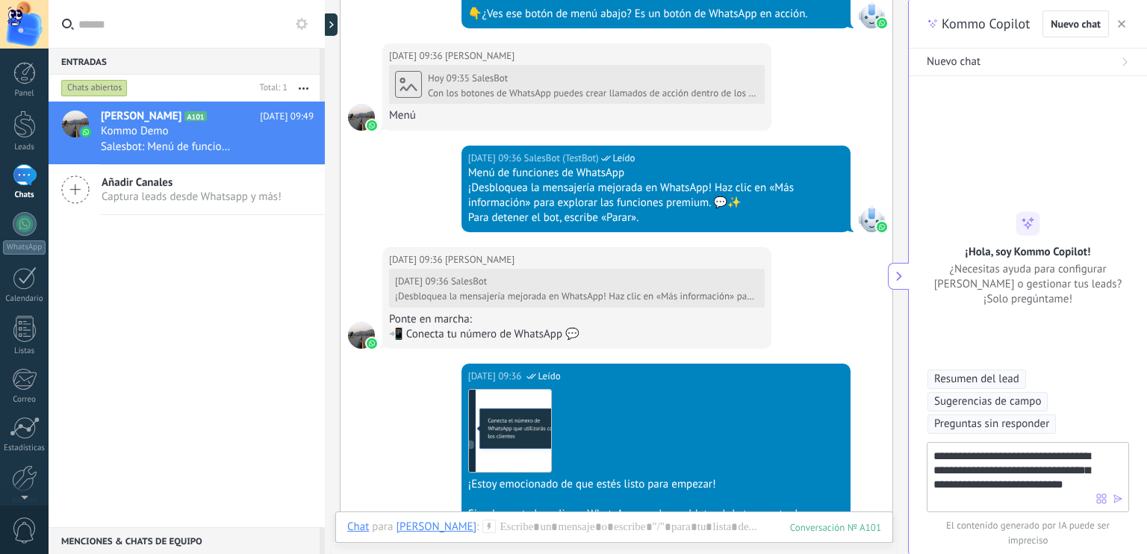
type textarea "**********"
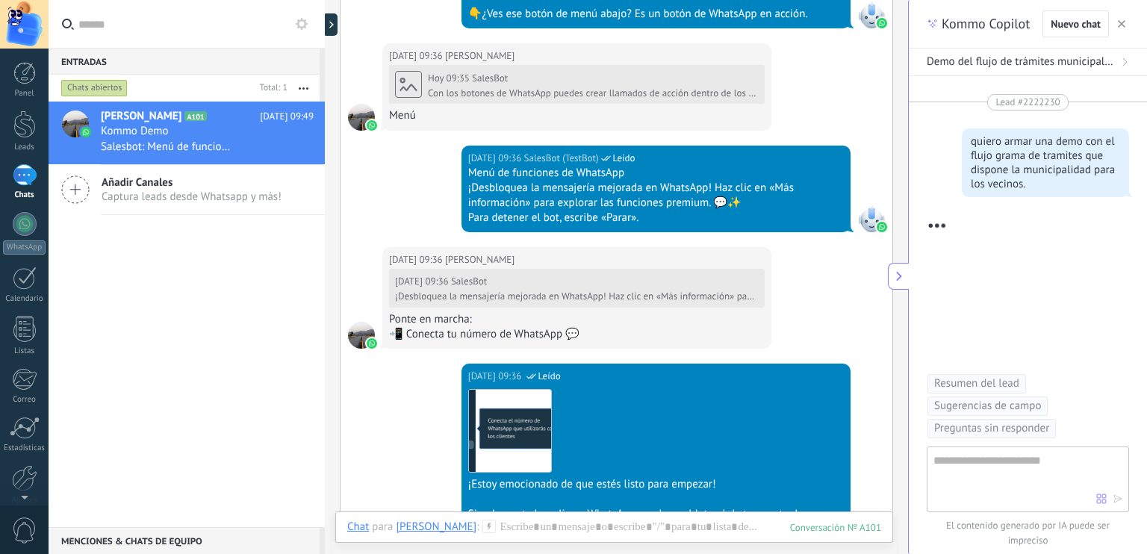
scroll to position [42, 0]
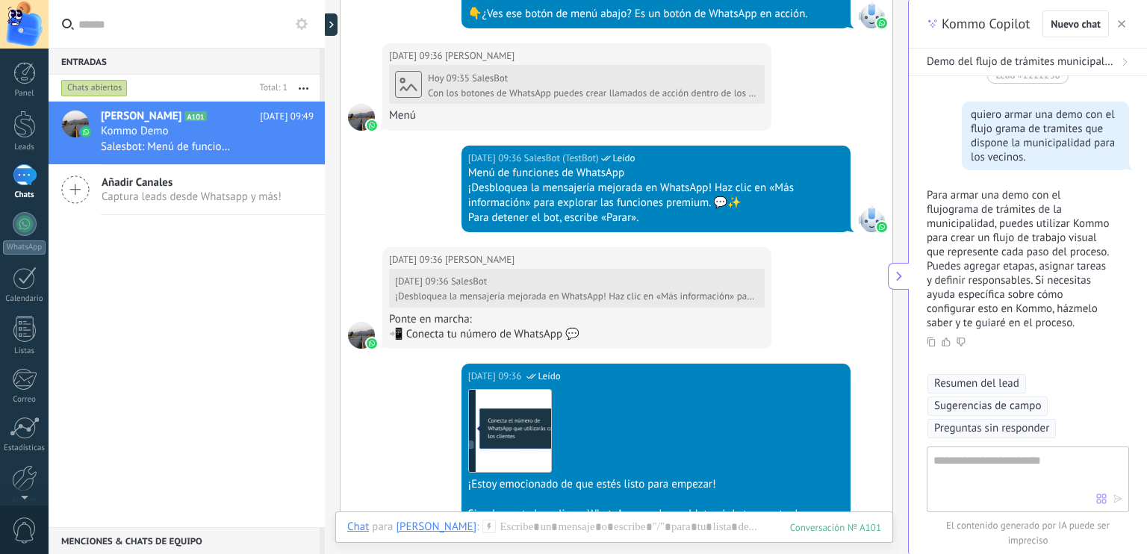
click at [1007, 478] on textarea at bounding box center [1014, 479] width 163 height 54
type textarea "**********"
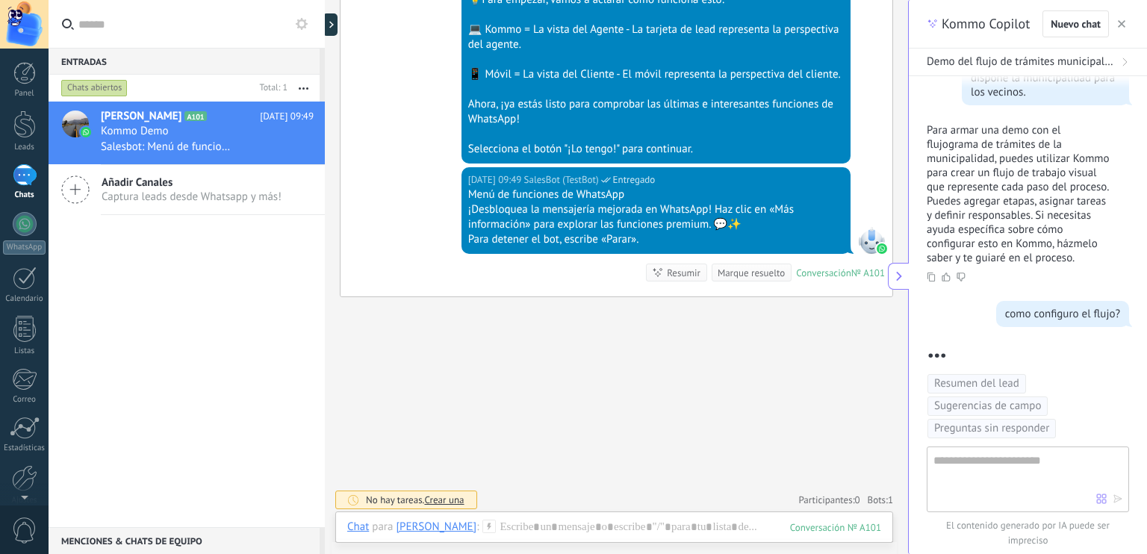
scroll to position [287, 0]
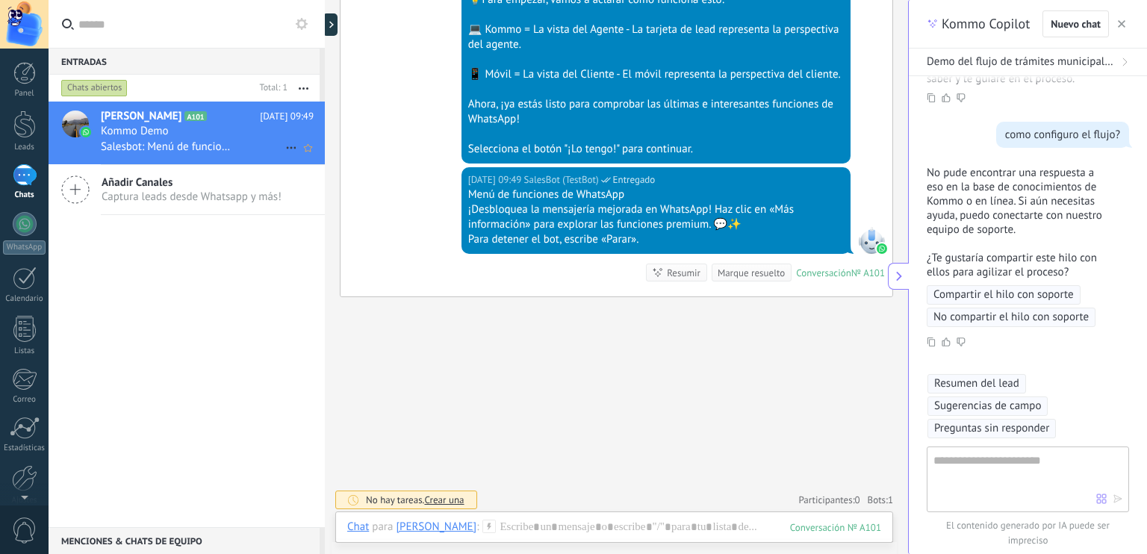
click at [286, 150] on icon at bounding box center [291, 148] width 18 height 18
click at [181, 359] on div at bounding box center [573, 277] width 1147 height 554
click at [22, 119] on div at bounding box center [24, 125] width 22 height 28
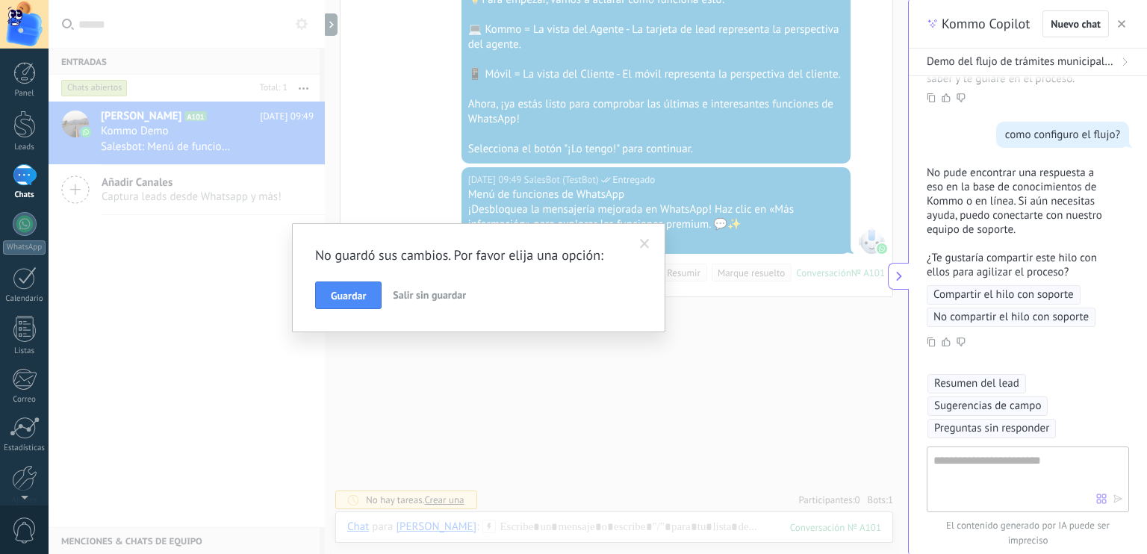
click at [647, 240] on span at bounding box center [645, 244] width 10 height 10
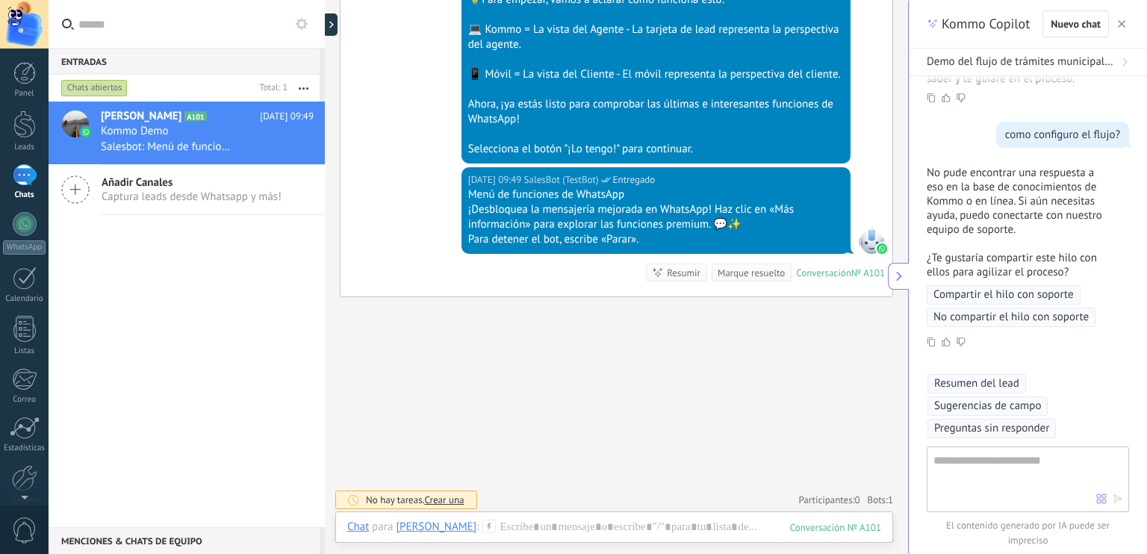
click at [125, 259] on div "Fernando Avila A101 Hoy 09:49 Kommo Demo Salesbot: Menú de funciones de WhatsAp…" at bounding box center [187, 315] width 276 height 426
click at [18, 177] on div at bounding box center [25, 175] width 24 height 22
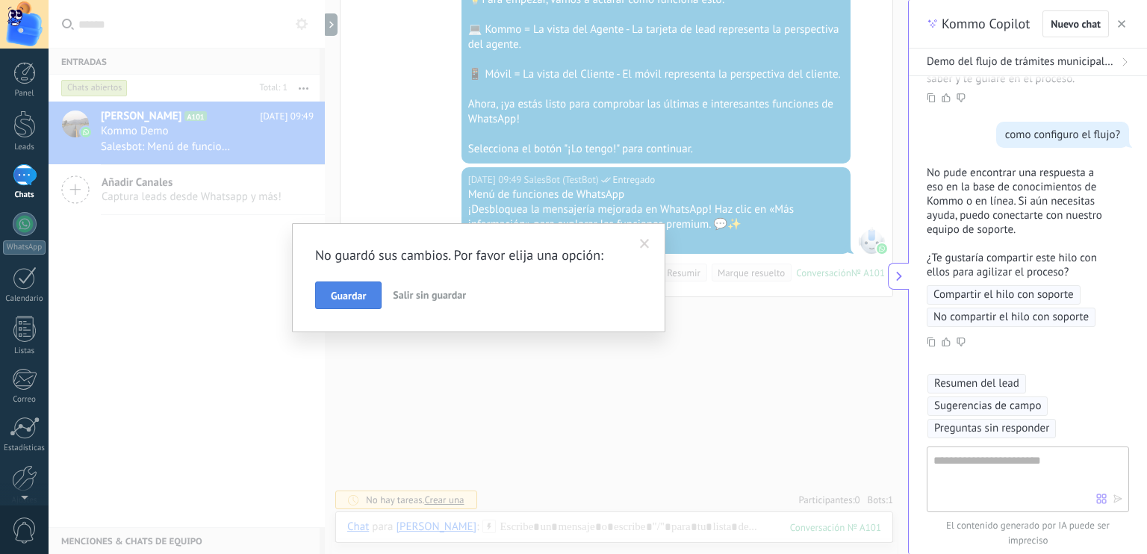
click at [339, 299] on span "Guardar" at bounding box center [348, 295] width 35 height 10
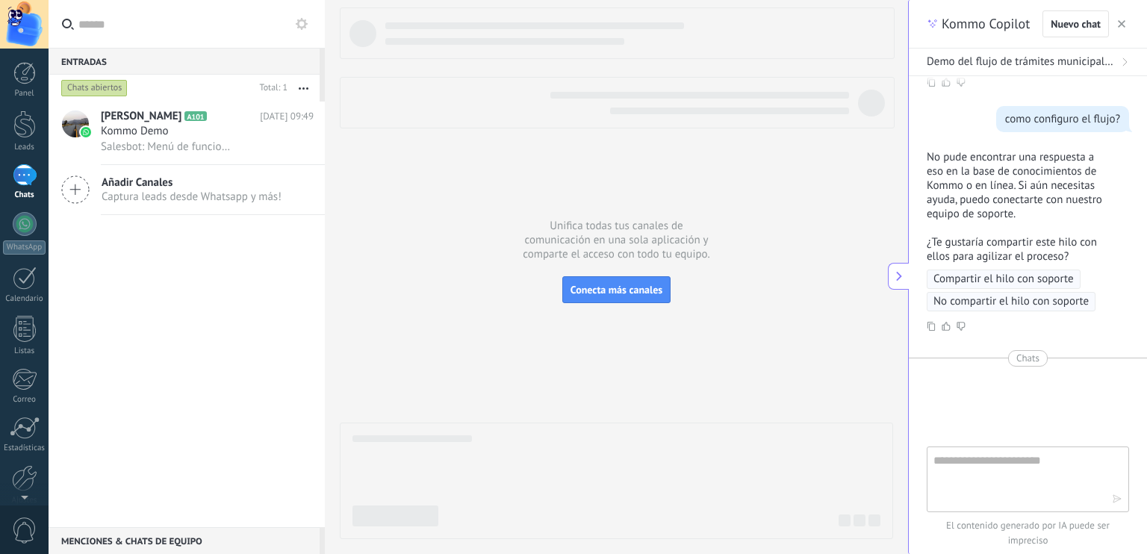
click at [26, 172] on div at bounding box center [25, 175] width 24 height 22
click at [143, 141] on span "Salesbot: Menú de funciones de WhatsApp ¡Desbloquea la mensajería mejorada en W…" at bounding box center [166, 147] width 131 height 14
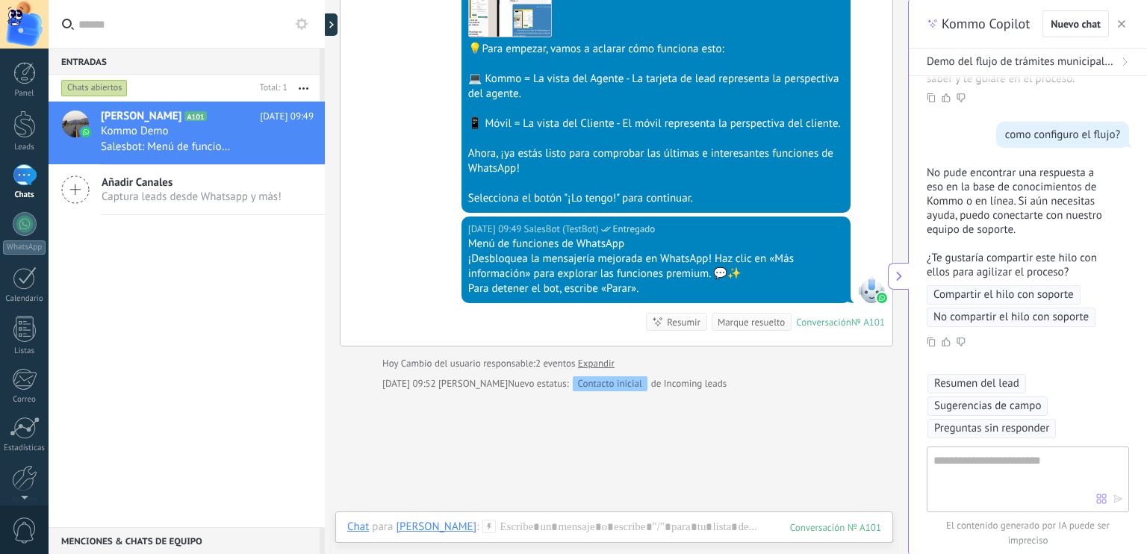
scroll to position [2320, 0]
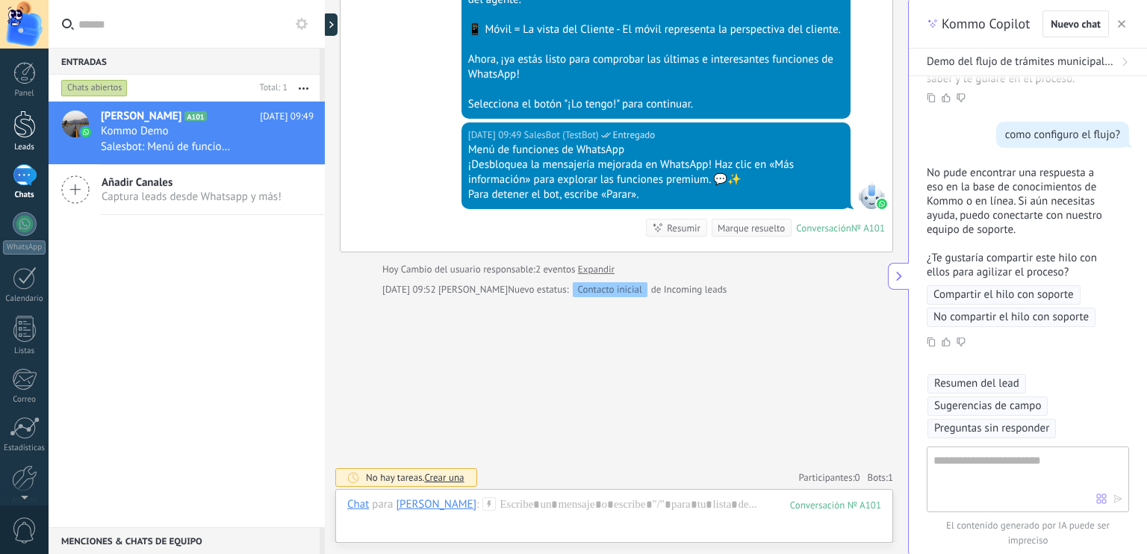
click at [23, 128] on div at bounding box center [24, 125] width 22 height 28
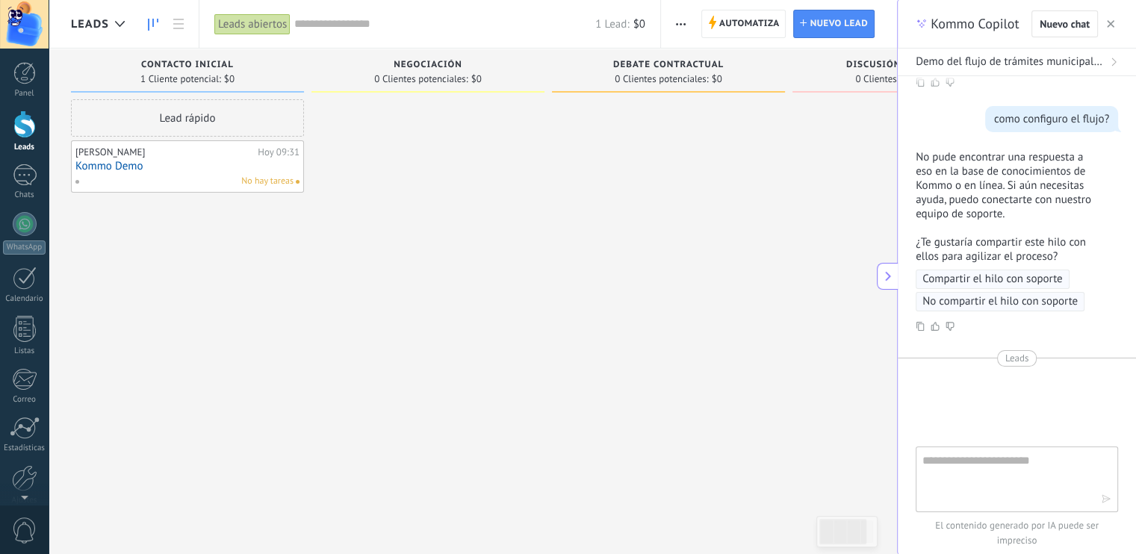
click at [116, 169] on link "Kommo Demo" at bounding box center [187, 166] width 224 height 13
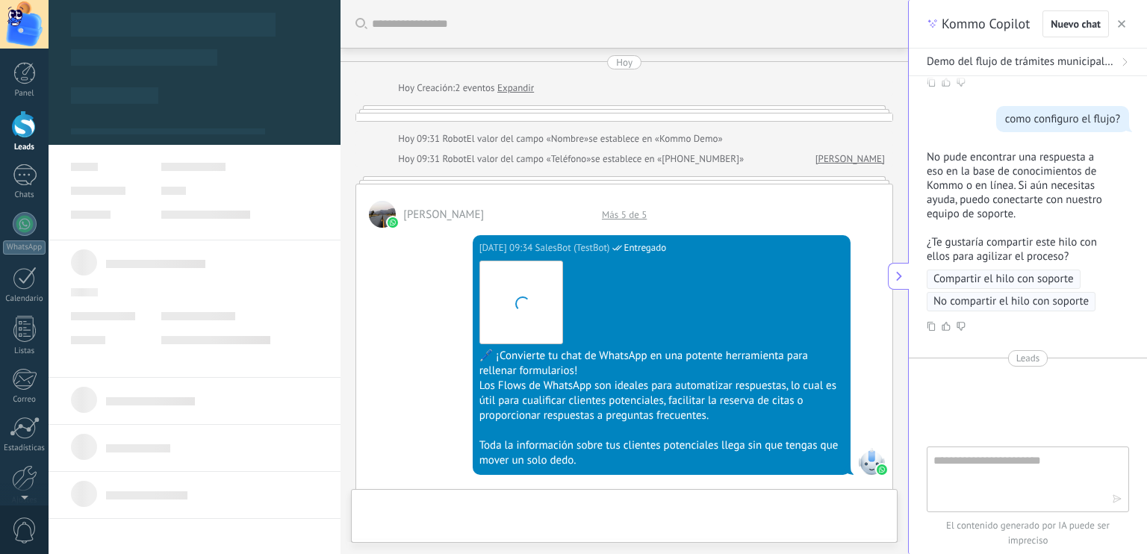
type textarea "**********"
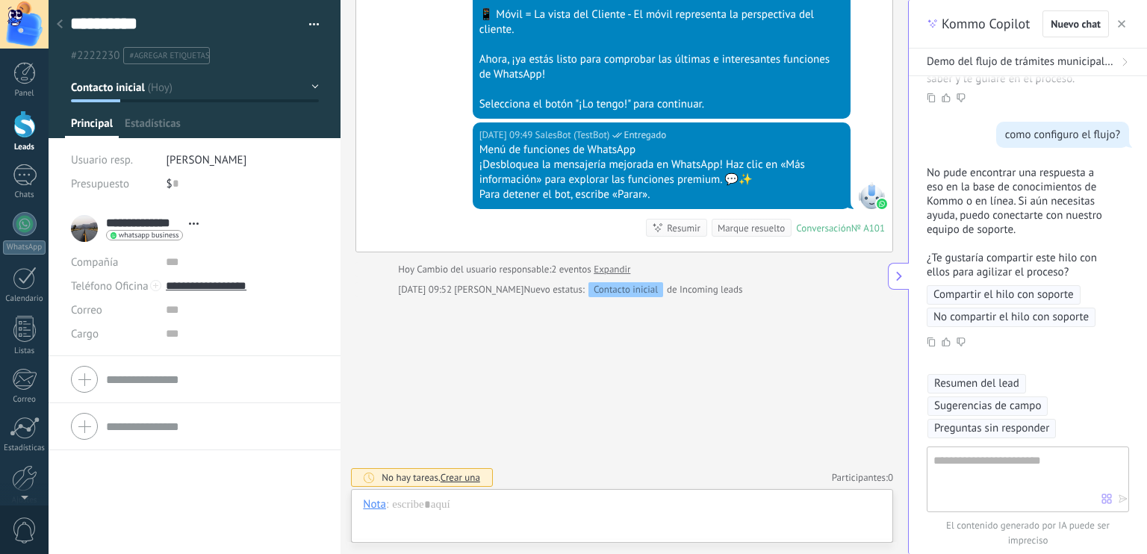
scroll to position [22, 0]
click at [25, 129] on div at bounding box center [24, 125] width 22 height 28
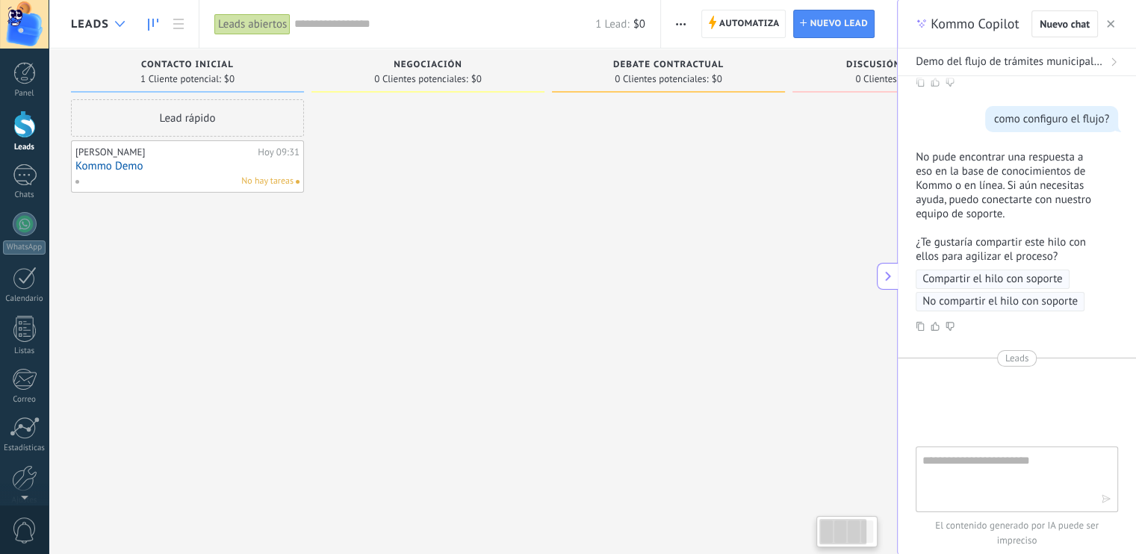
click at [116, 22] on use at bounding box center [120, 24] width 10 height 6
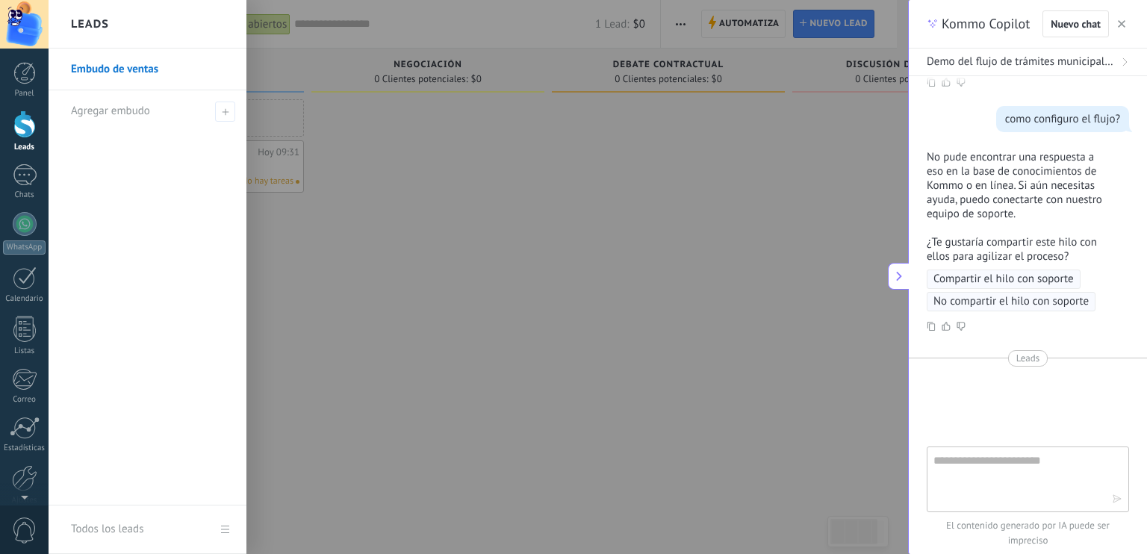
click at [122, 69] on link "Embudo de ventas" at bounding box center [151, 70] width 161 height 42
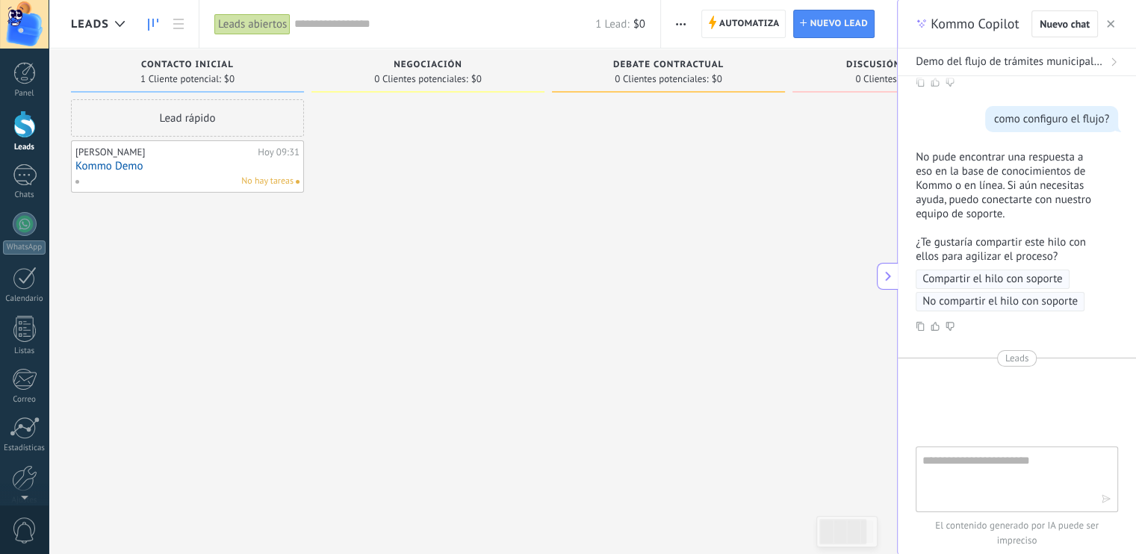
click at [149, 116] on div "Lead rápido" at bounding box center [187, 117] width 233 height 37
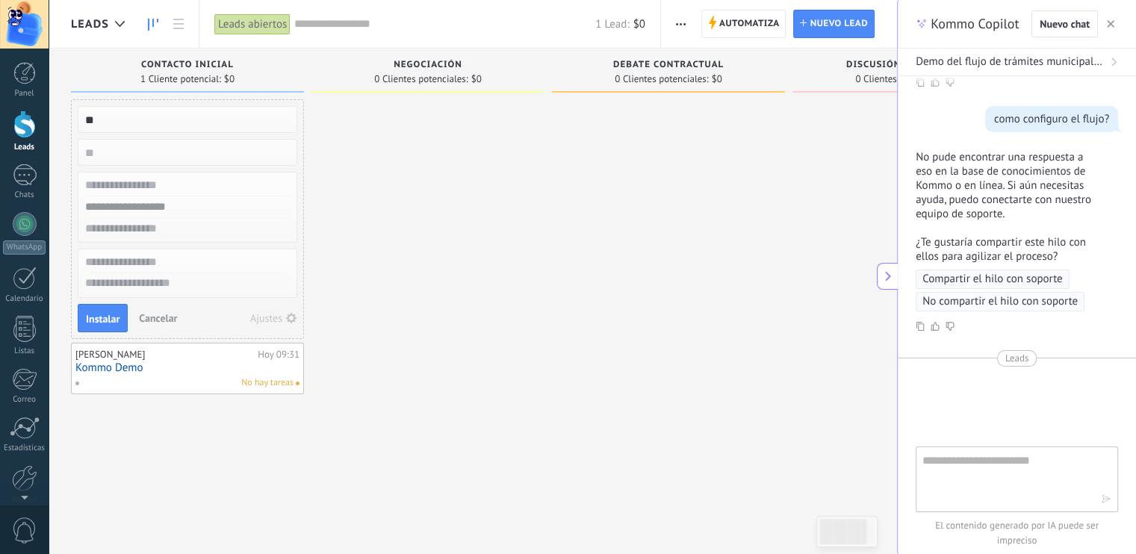
type input "*"
click at [221, 146] on input "numeric" at bounding box center [186, 152] width 218 height 21
type input "*"
click at [376, 240] on div at bounding box center [427, 278] width 233 height 359
click at [182, 25] on icon at bounding box center [178, 24] width 10 height 10
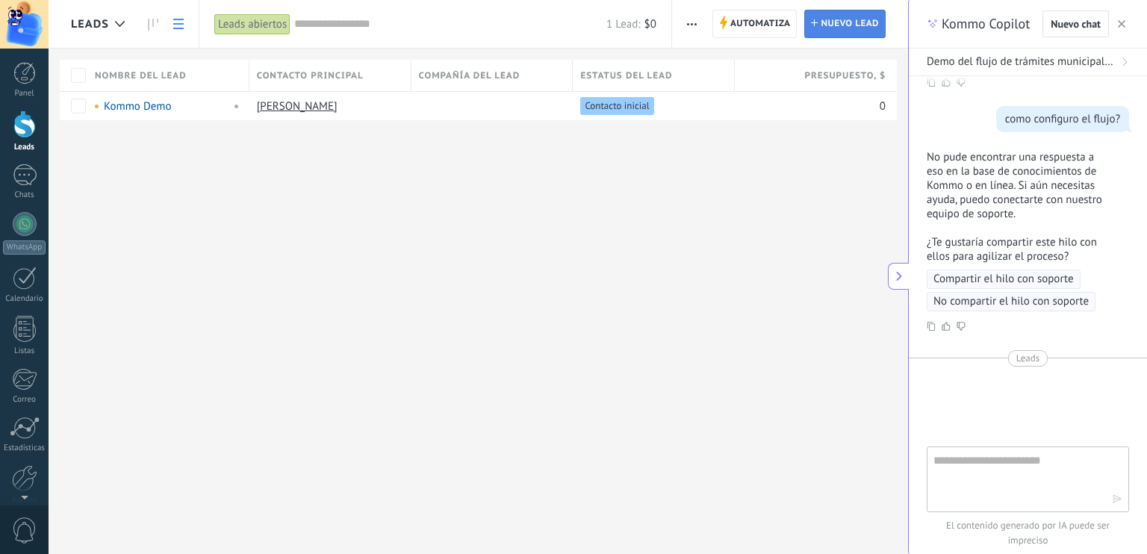
click at [848, 21] on span "Nuevo lead" at bounding box center [850, 23] width 58 height 27
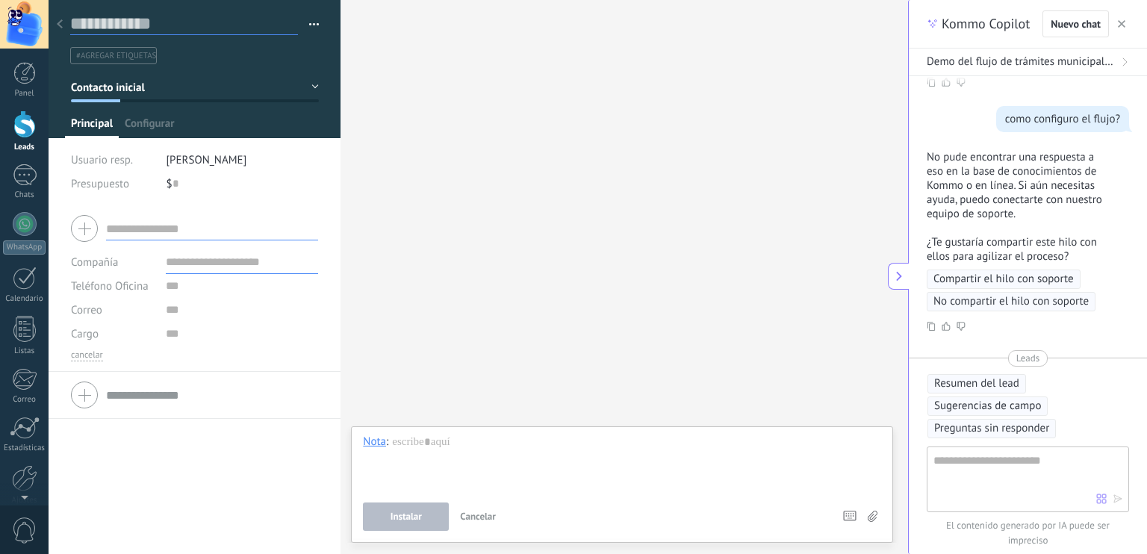
click at [116, 22] on input "text" at bounding box center [184, 24] width 228 height 22
type input "*"
type input "**********"
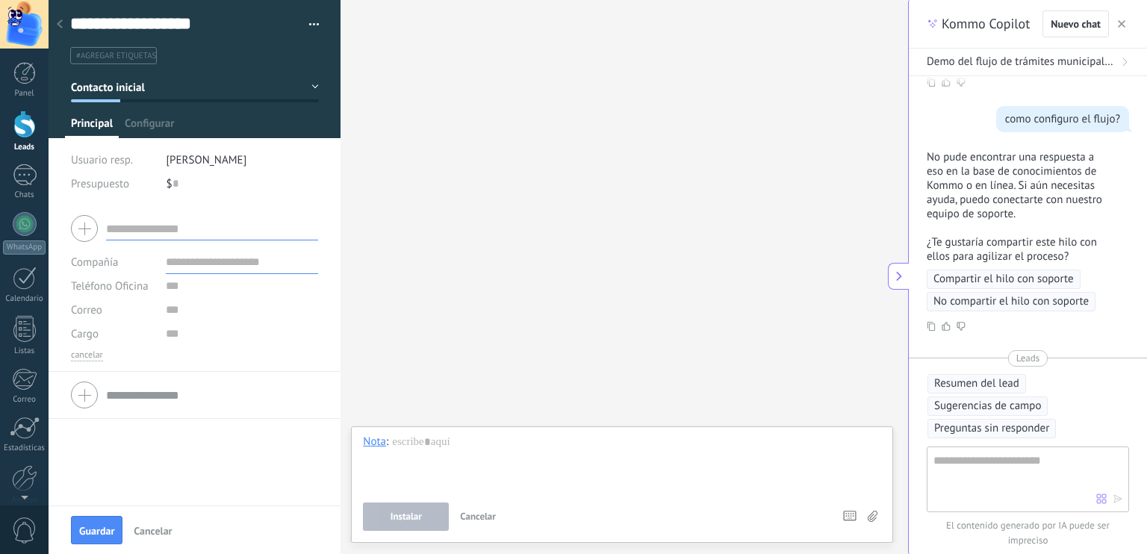
click at [233, 270] on input "text" at bounding box center [242, 262] width 152 height 24
type input "**********"
click at [143, 445] on div "**********" at bounding box center [195, 355] width 292 height 300
click at [149, 127] on span "Configurar" at bounding box center [149, 127] width 49 height 22
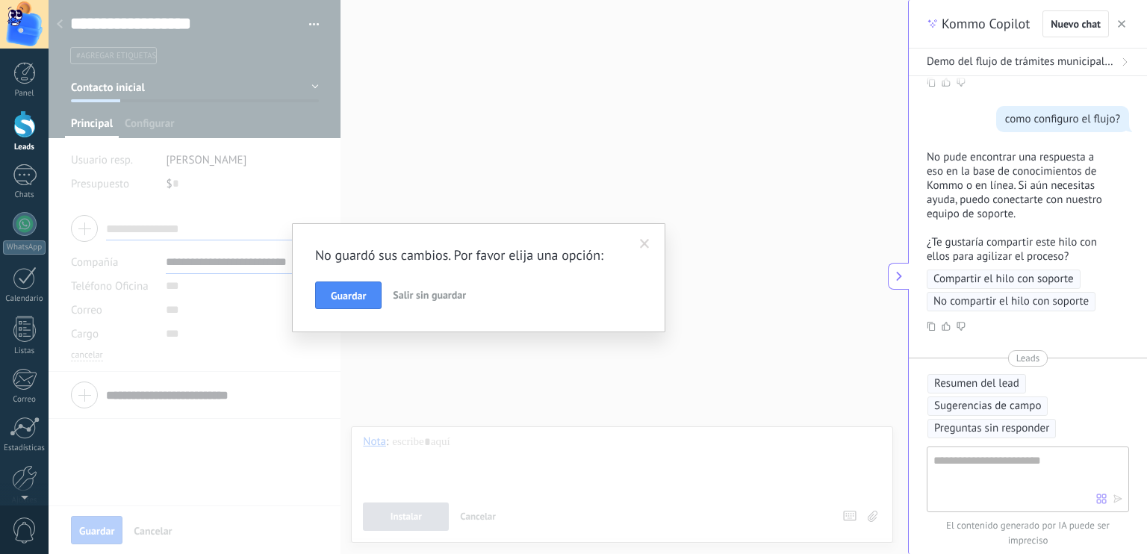
click at [344, 296] on span "Guardar" at bounding box center [348, 295] width 35 height 10
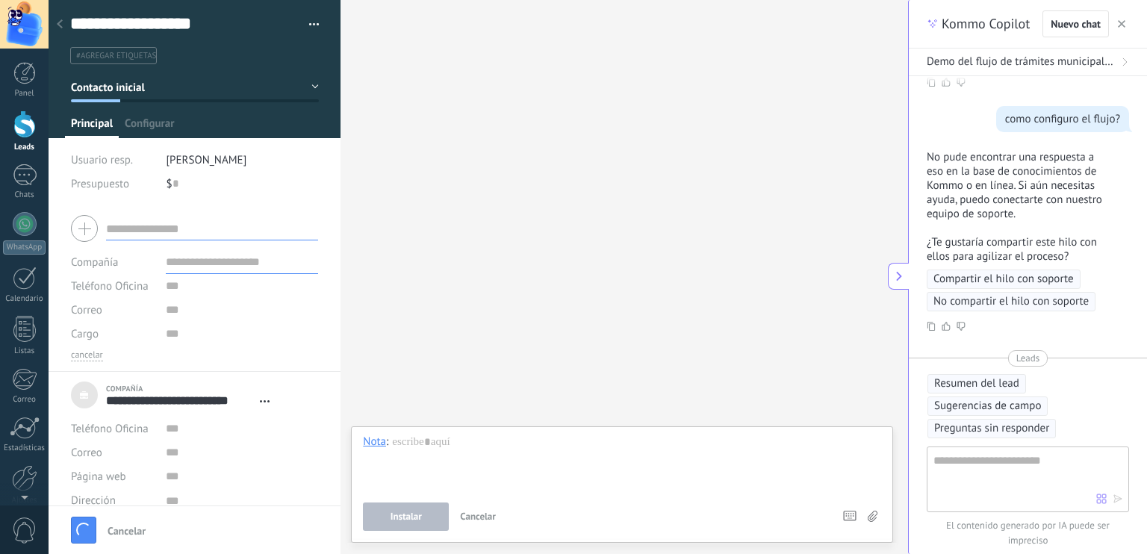
scroll to position [15, 0]
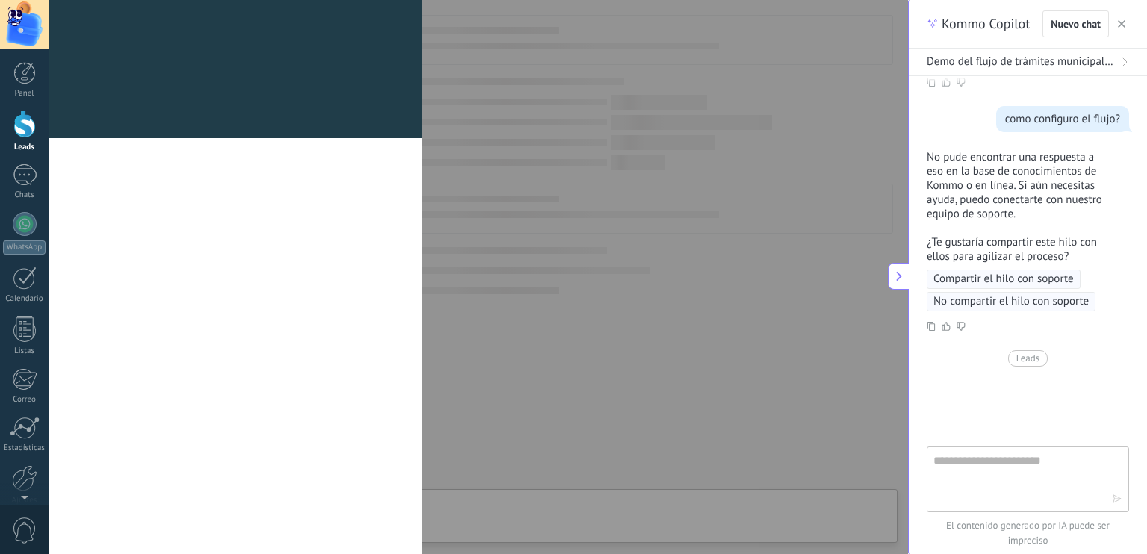
type textarea "***"
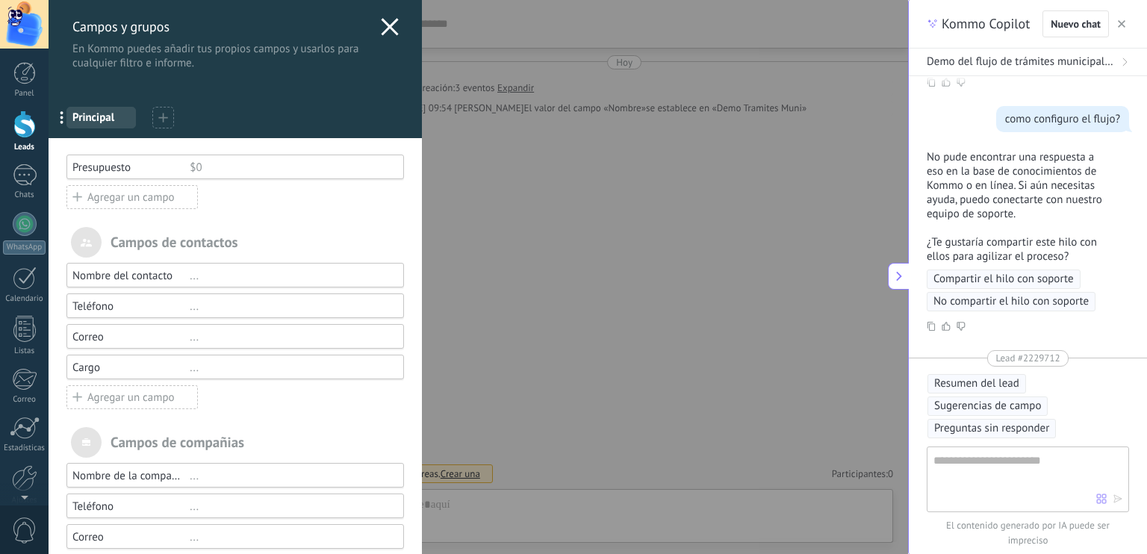
click at [286, 166] on div "$0" at bounding box center [290, 168] width 201 height 14
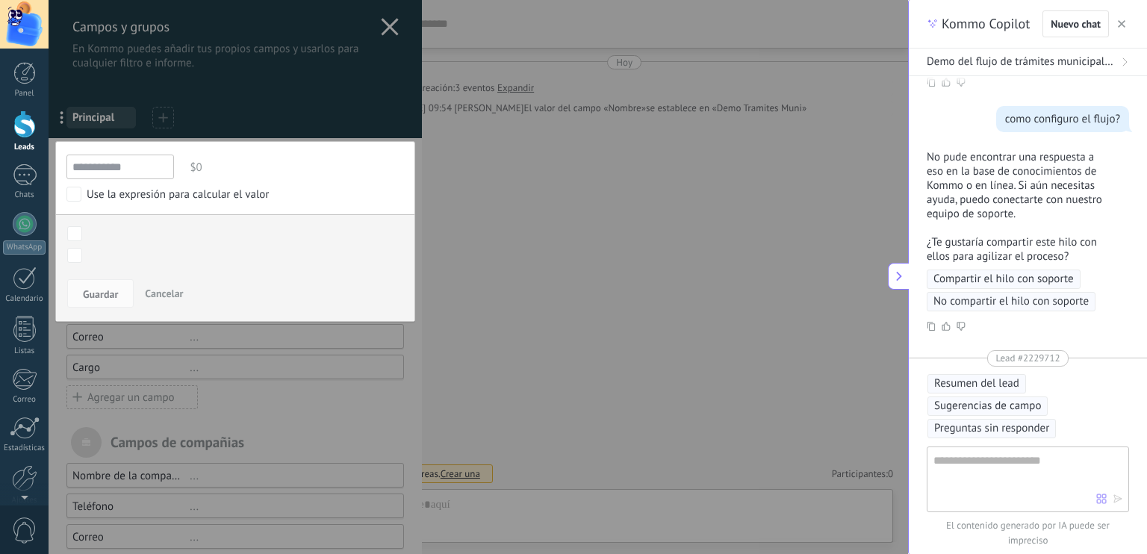
click at [357, 122] on div at bounding box center [235, 334] width 373 height 668
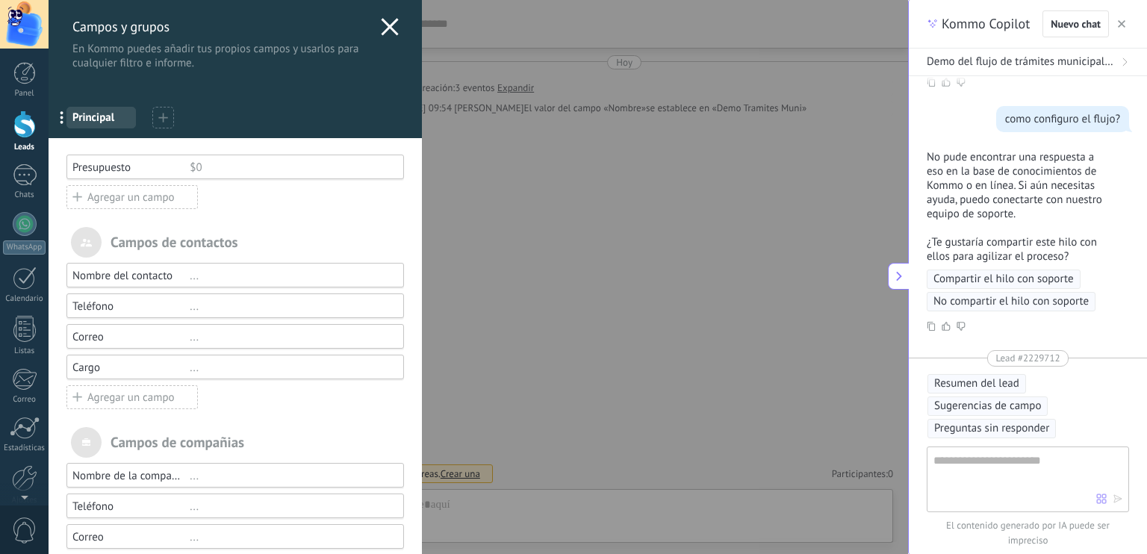
click at [90, 117] on span "Principal" at bounding box center [100, 118] width 57 height 14
click at [164, 117] on use at bounding box center [162, 117] width 9 height 9
click at [158, 114] on icon at bounding box center [163, 118] width 10 height 10
click at [105, 114] on span "Principal" at bounding box center [100, 118] width 57 height 14
click at [395, 28] on div "Campos y grupos En Kommo puedes añadir tus propios campos y usarlos para cualqu…" at bounding box center [235, 35] width 373 height 70
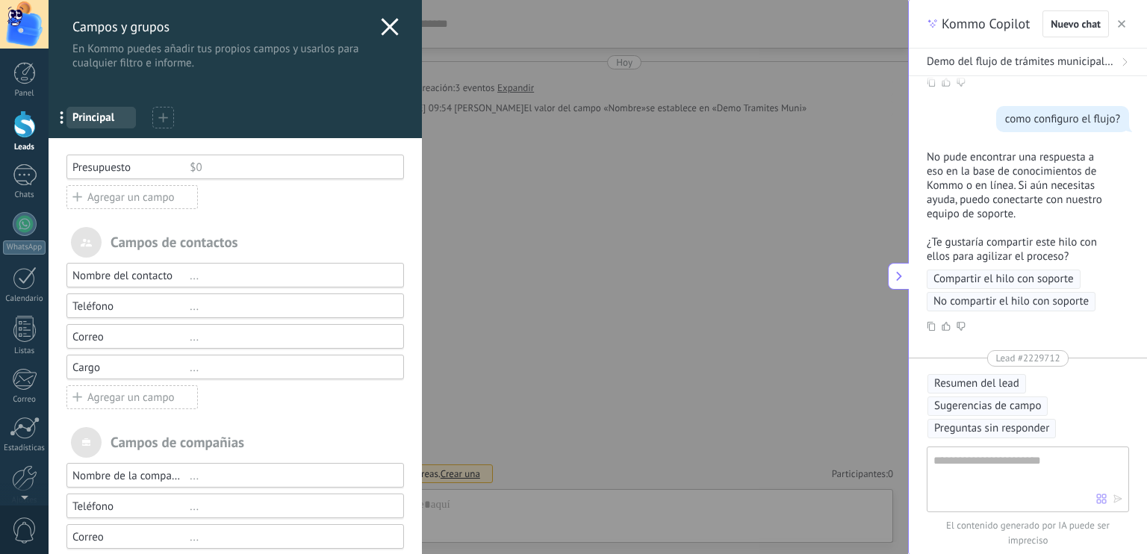
click at [383, 30] on icon at bounding box center [390, 27] width 18 height 18
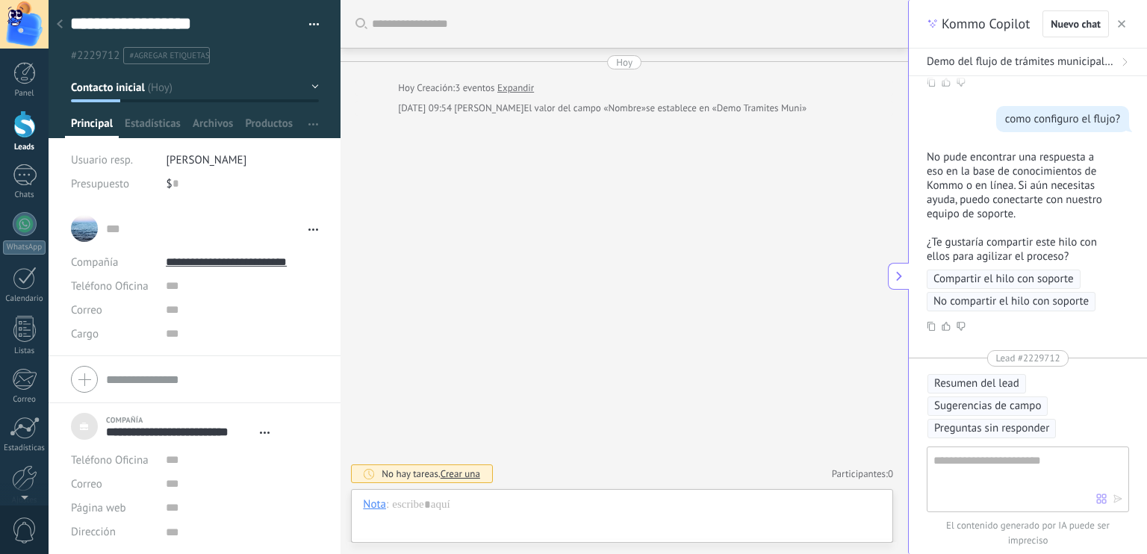
click at [514, 87] on link "Expandir" at bounding box center [515, 88] width 37 height 15
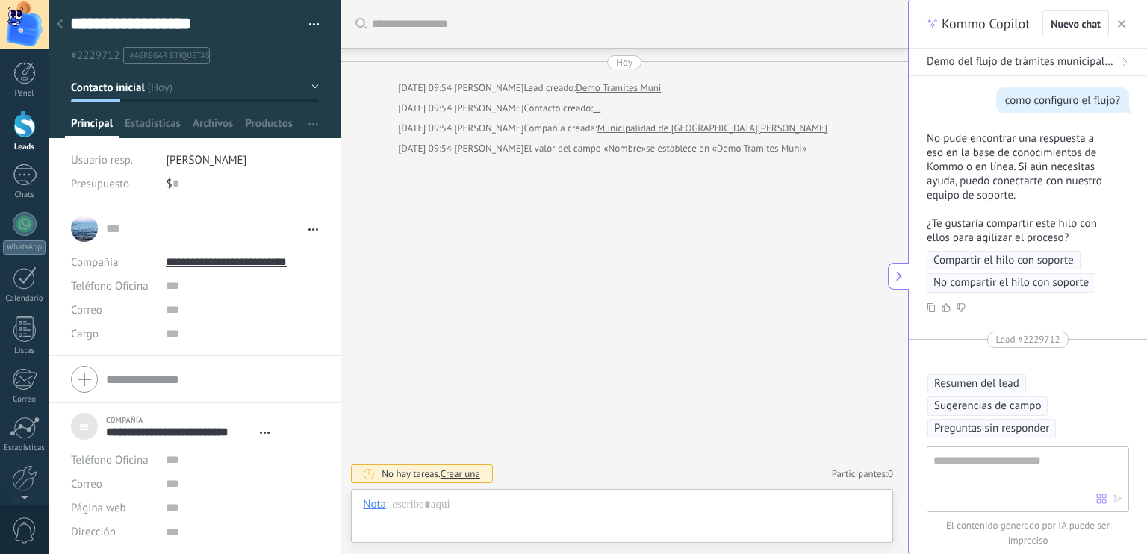
scroll to position [321, 0]
click at [1028, 464] on textarea at bounding box center [1014, 479] width 163 height 54
type textarea "**"
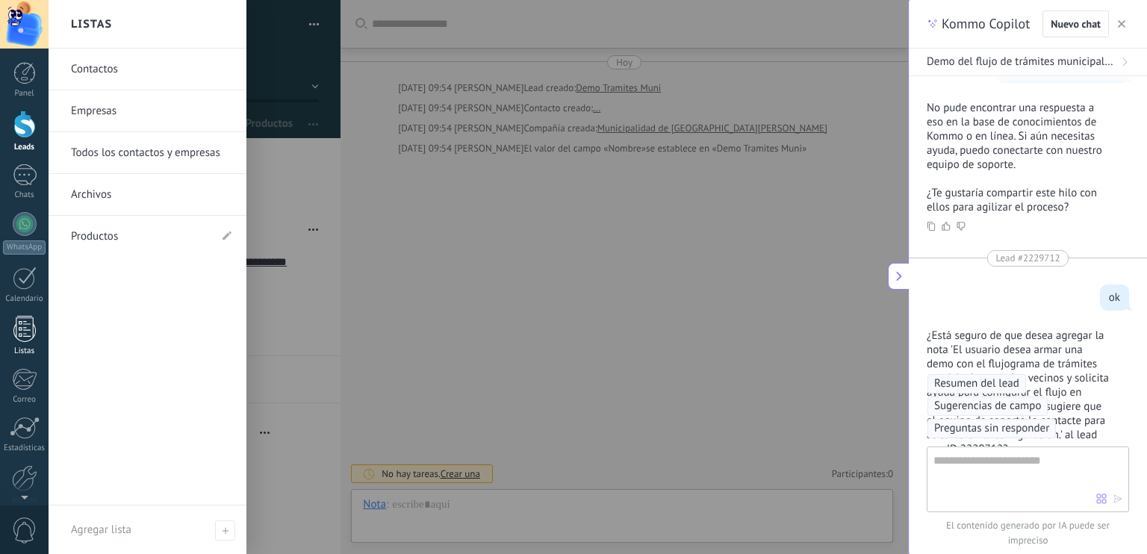
scroll to position [462, 0]
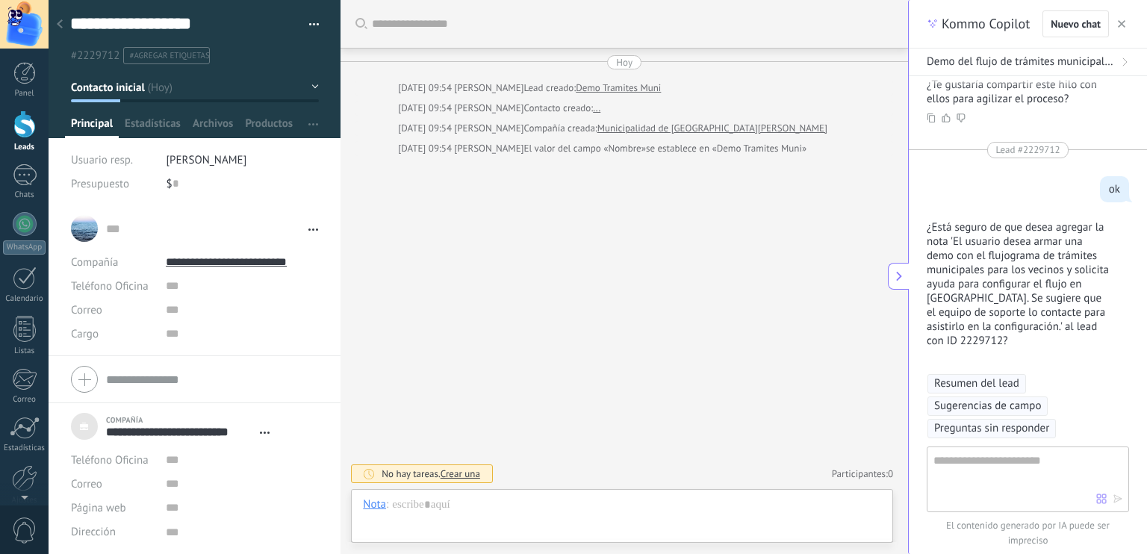
click at [1008, 479] on textarea at bounding box center [1014, 479] width 163 height 54
type textarea "**"
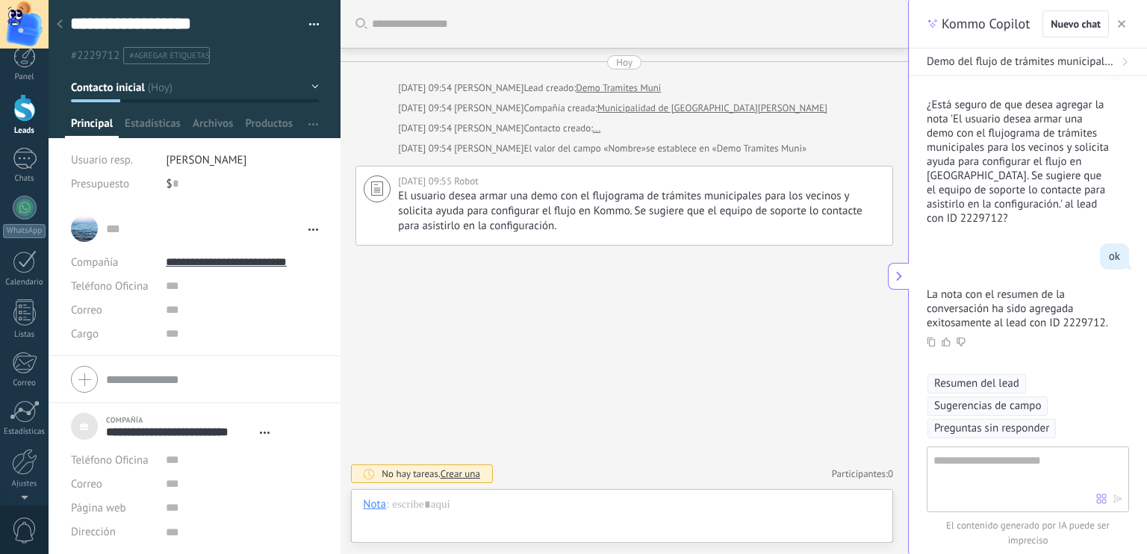
scroll to position [0, 0]
